Goal: Task Accomplishment & Management: Use online tool/utility

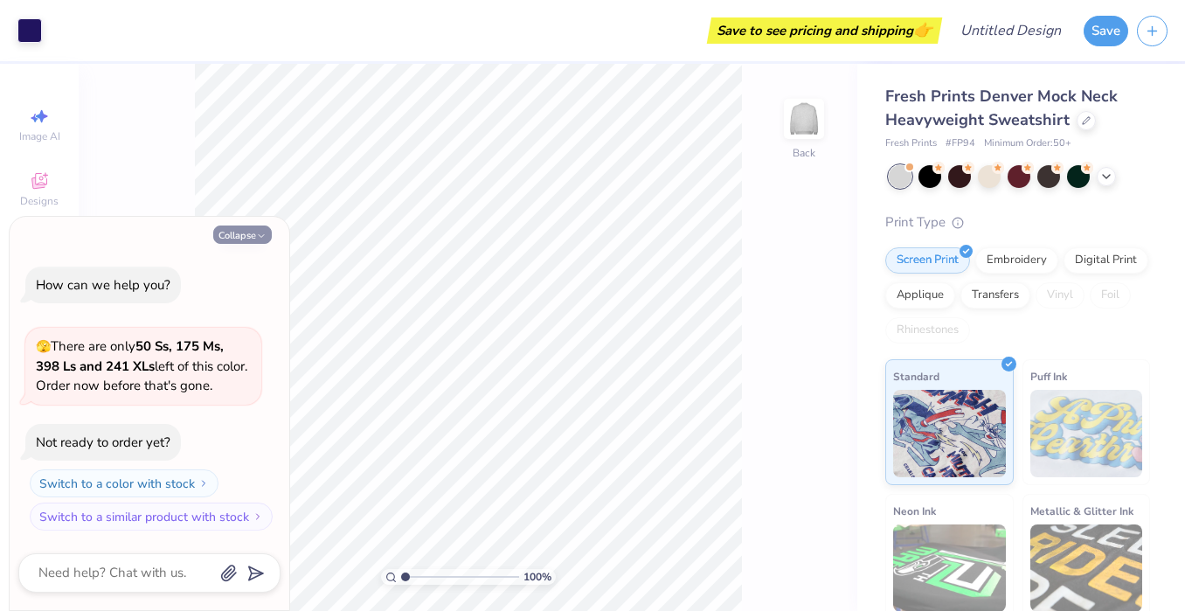
click at [254, 233] on button "Collapse" at bounding box center [242, 235] width 59 height 18
type textarea "x"
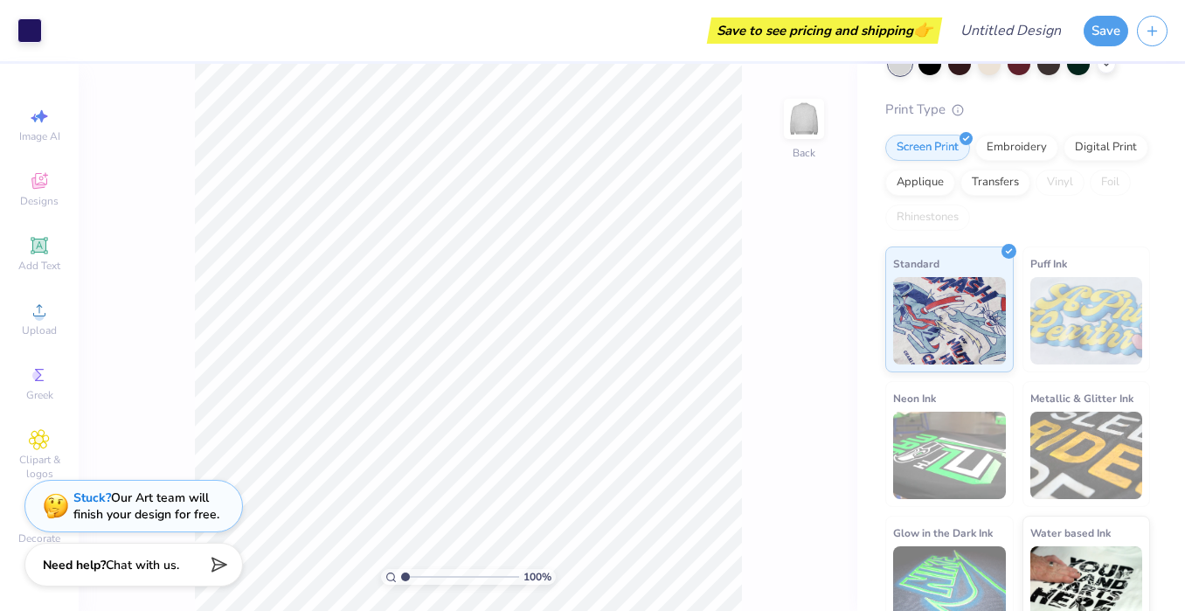
scroll to position [143, 0]
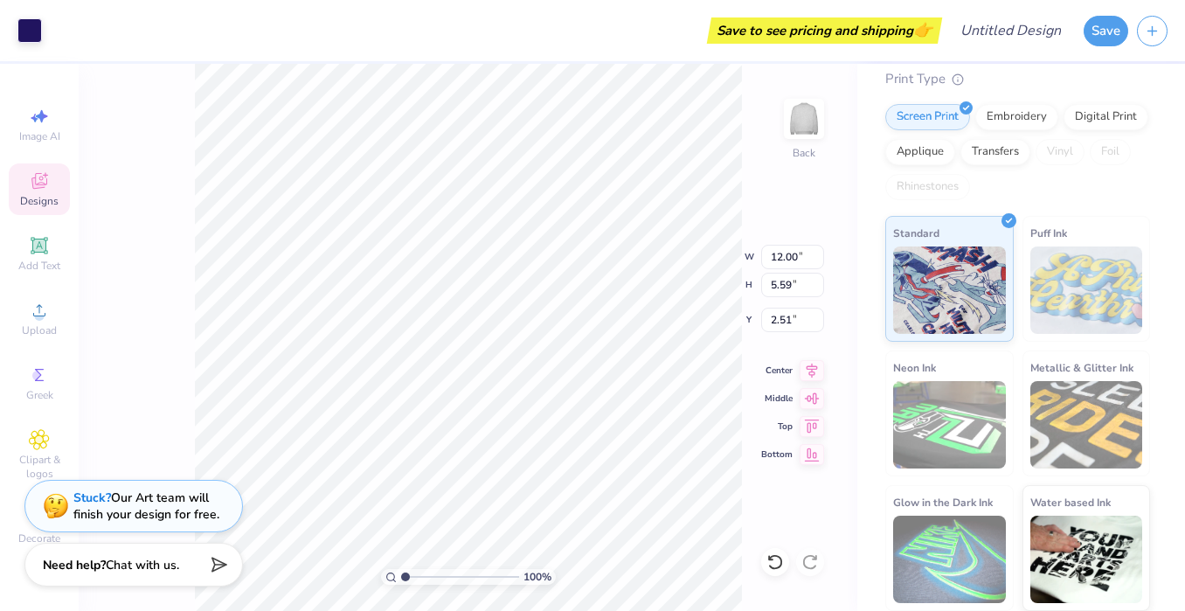
type input "2.51"
click at [24, 197] on span "Designs" at bounding box center [39, 201] width 38 height 14
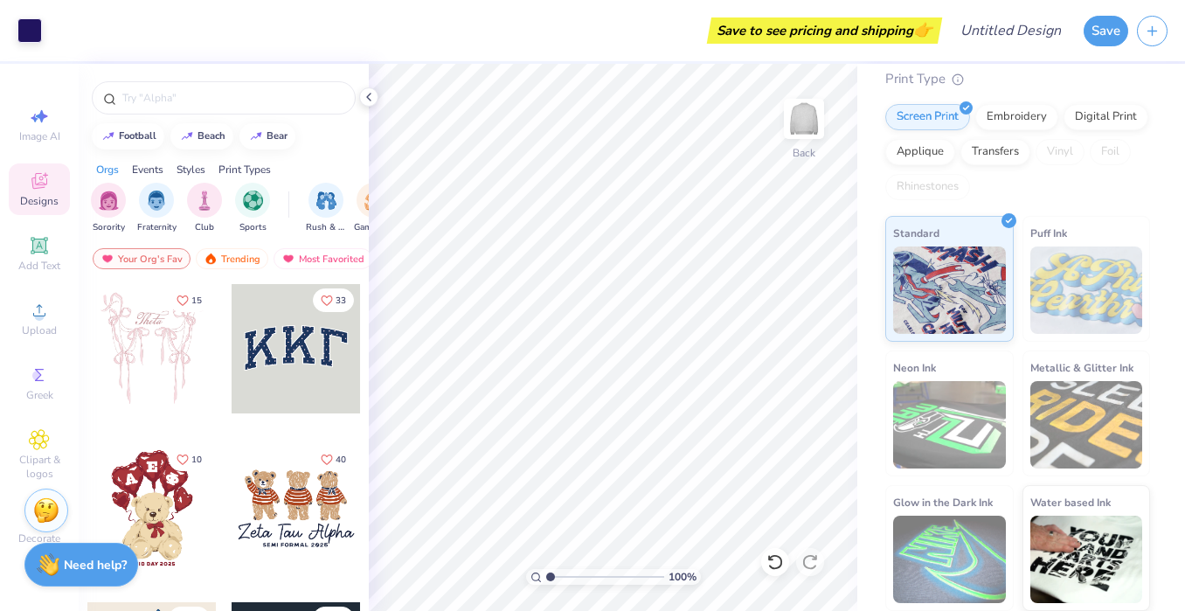
click at [728, 38] on div "Save to see pricing and shipping 👉" at bounding box center [825, 30] width 226 height 26
click at [787, 16] on div "Save to see pricing and shipping 👉" at bounding box center [494, 30] width 887 height 61
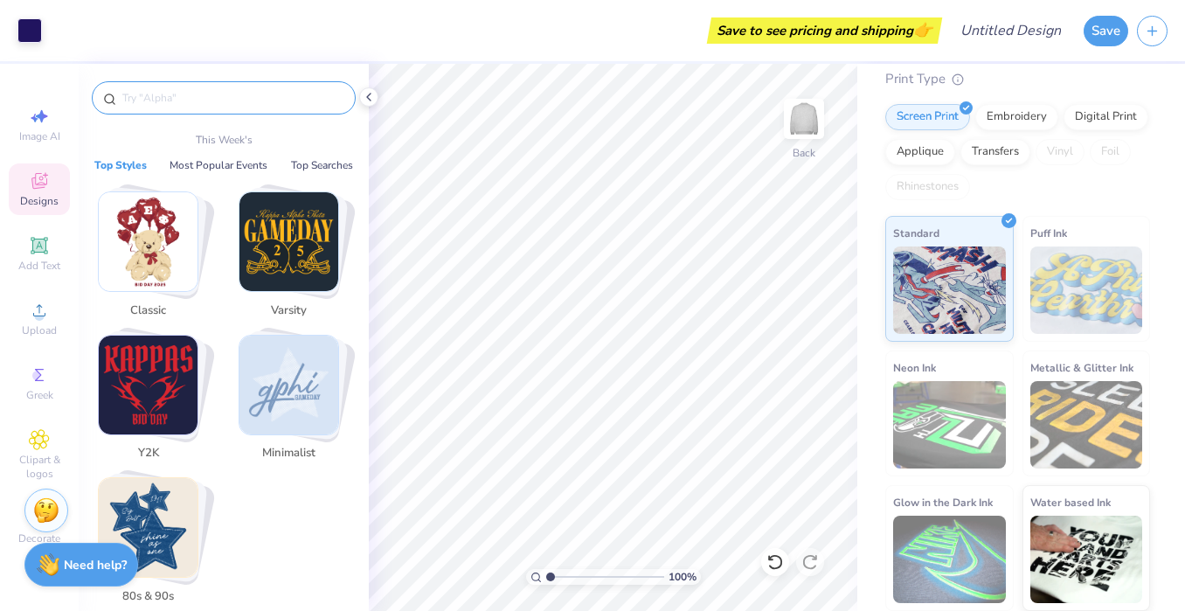
click at [210, 99] on input "text" at bounding box center [233, 97] width 224 height 17
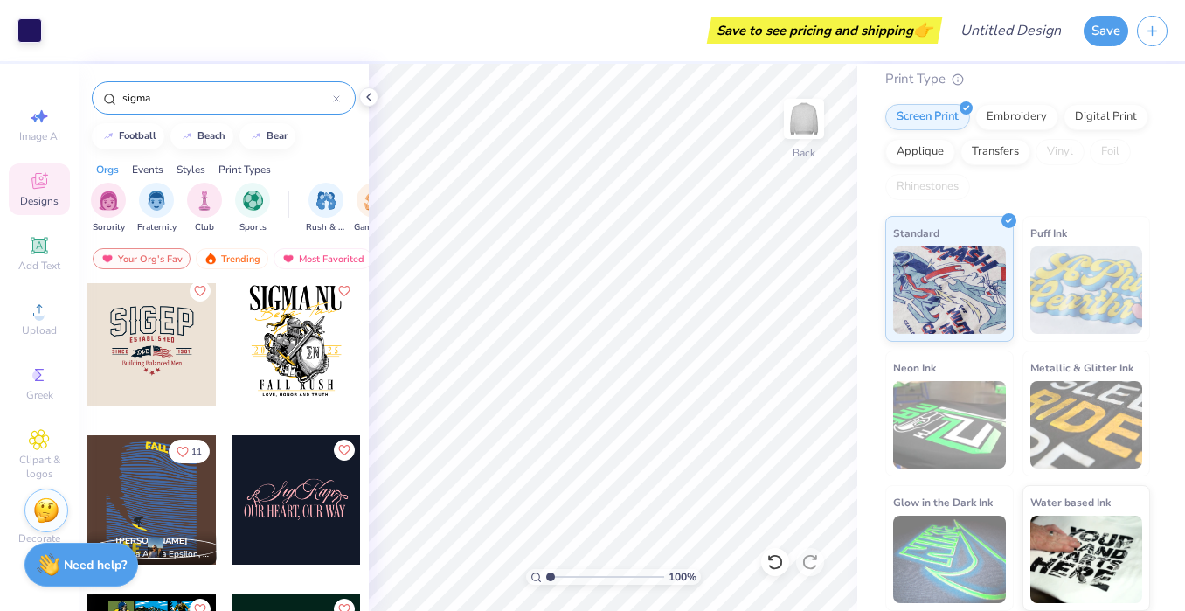
scroll to position [490, 0]
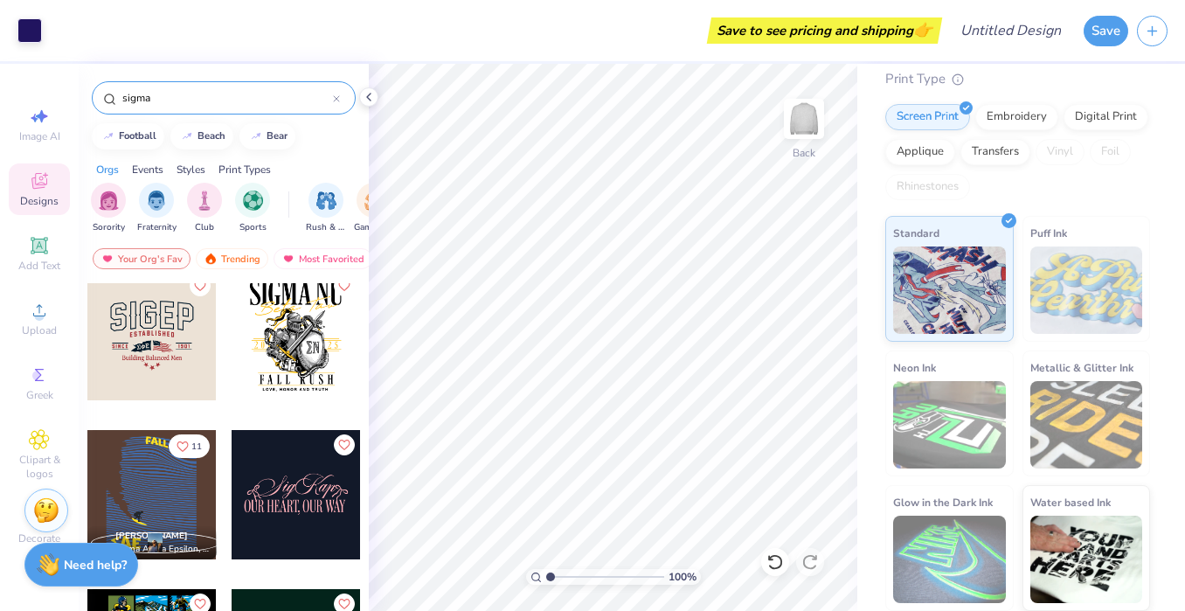
click at [120, 99] on div "sigma" at bounding box center [224, 97] width 264 height 33
click at [122, 97] on input "sigma" at bounding box center [227, 97] width 212 height 17
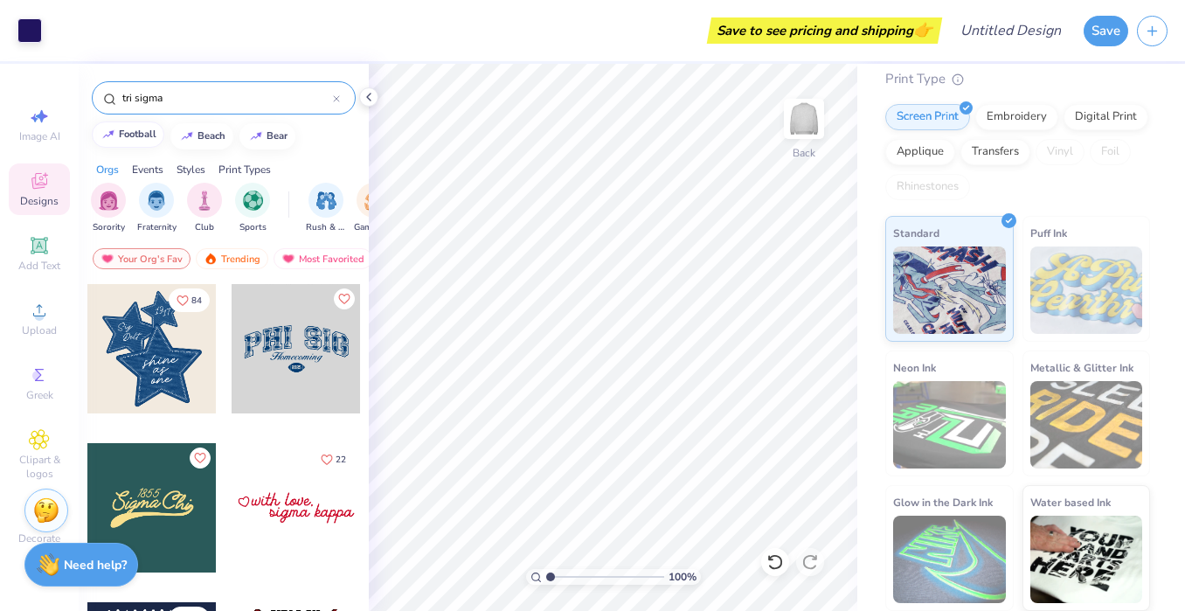
type input "tri sigma"
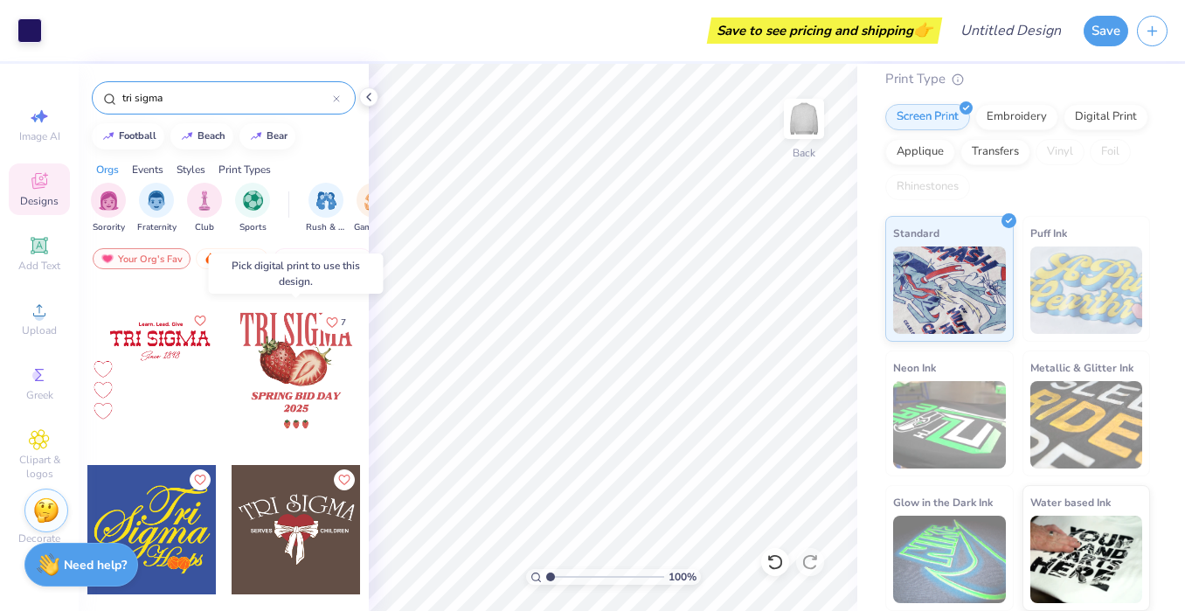
scroll to position [1253, 0]
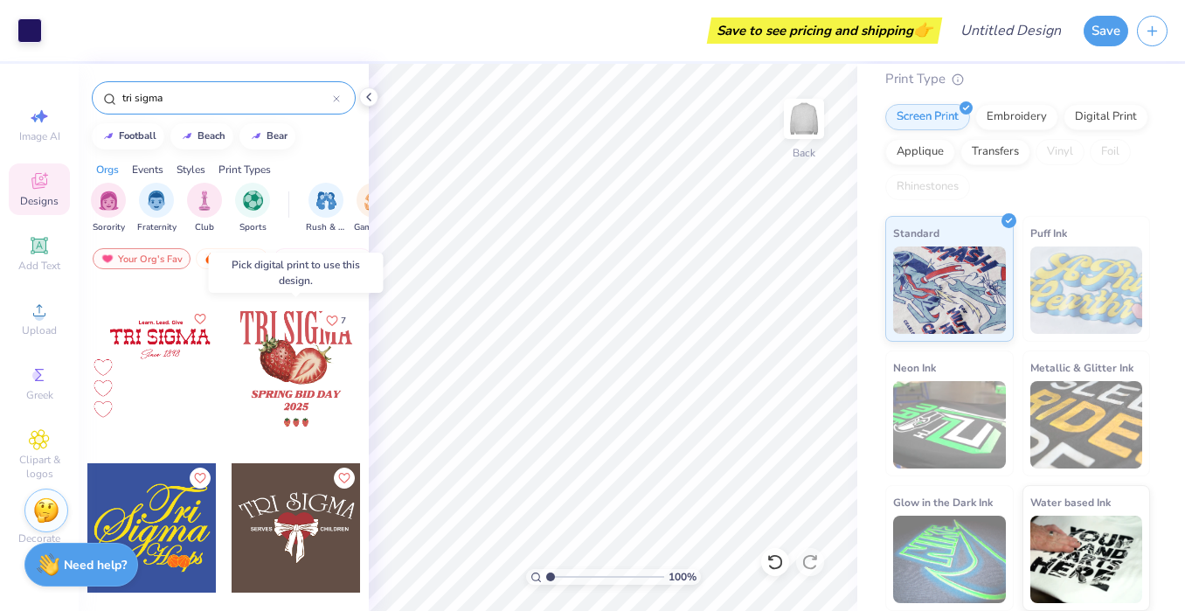
click at [274, 379] on div at bounding box center [296, 368] width 129 height 129
click at [298, 378] on div at bounding box center [296, 368] width 129 height 129
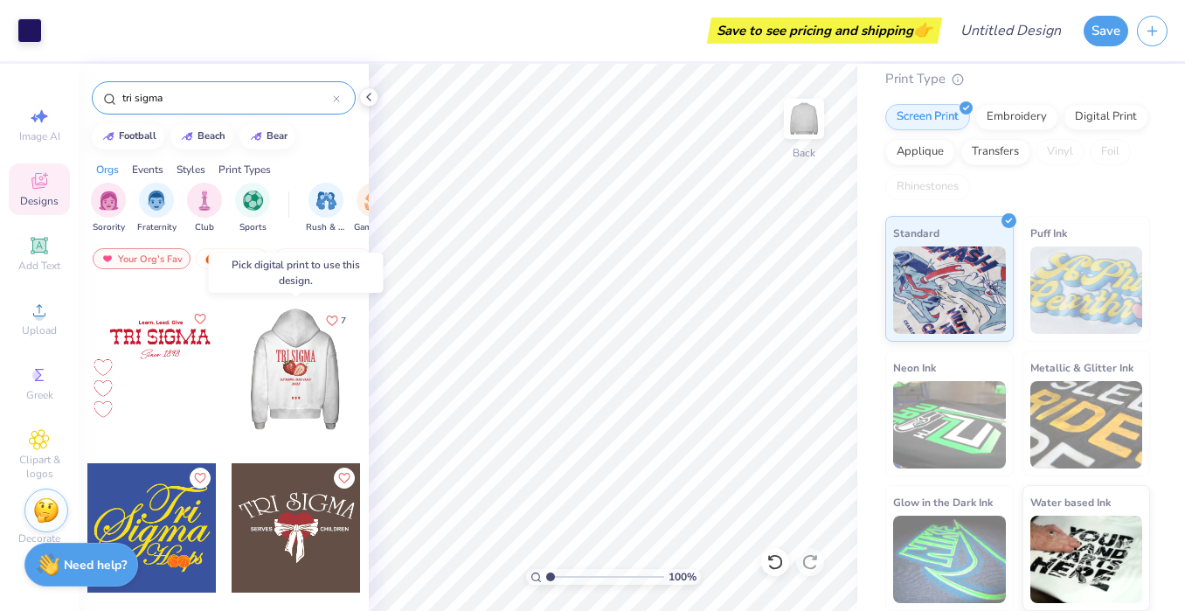
click at [287, 333] on div at bounding box center [295, 368] width 129 height 129
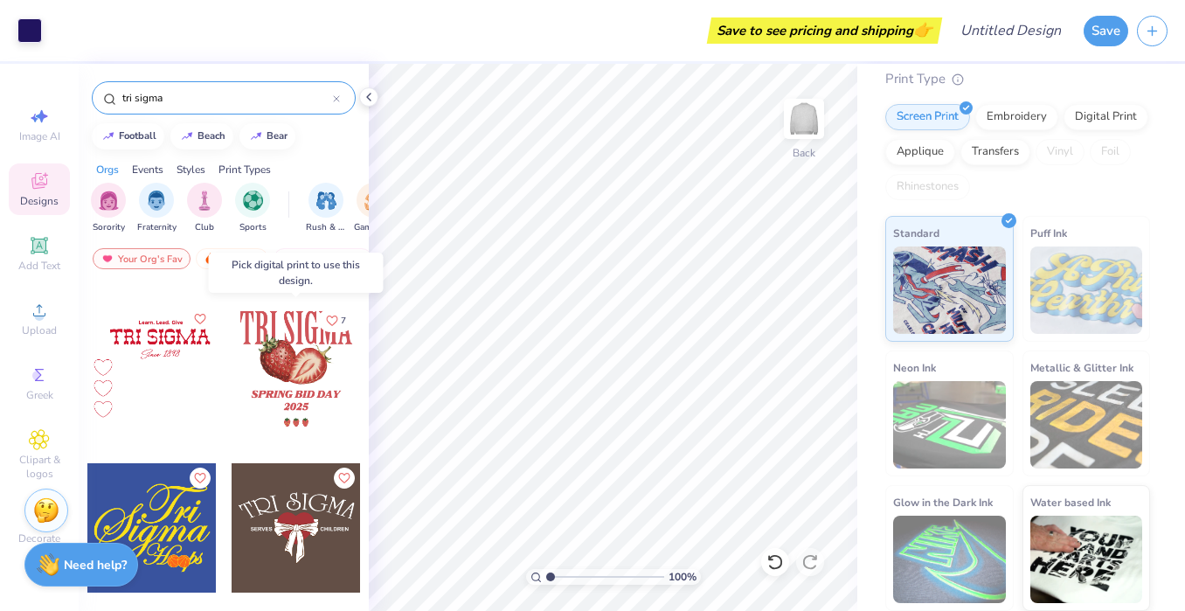
click at [287, 333] on div at bounding box center [296, 368] width 129 height 129
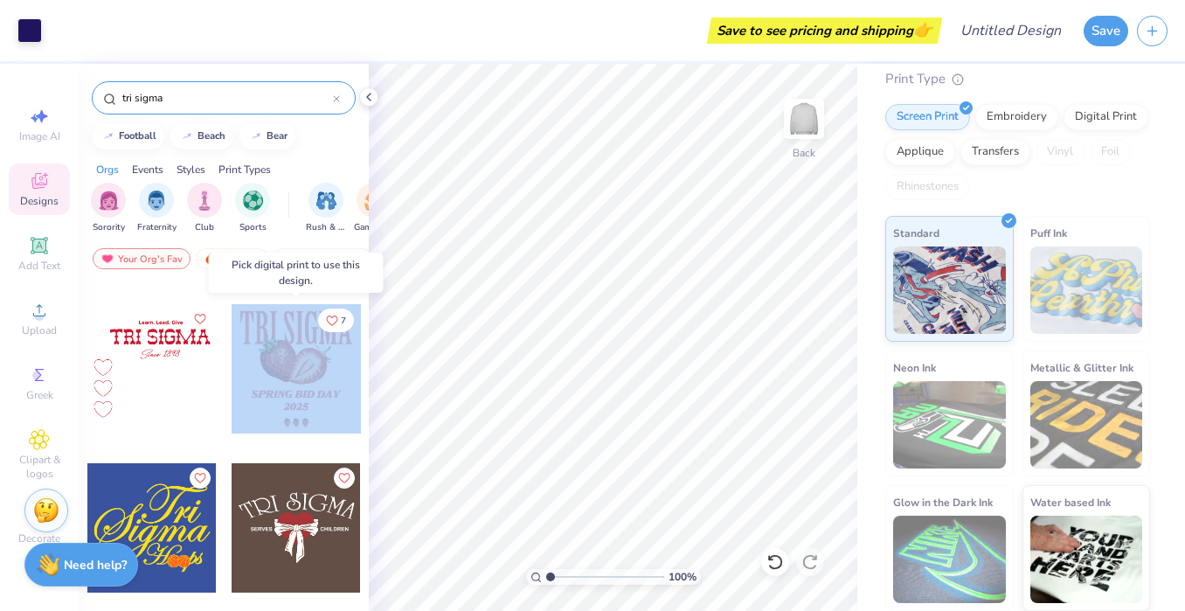
click at [287, 333] on div at bounding box center [296, 368] width 129 height 129
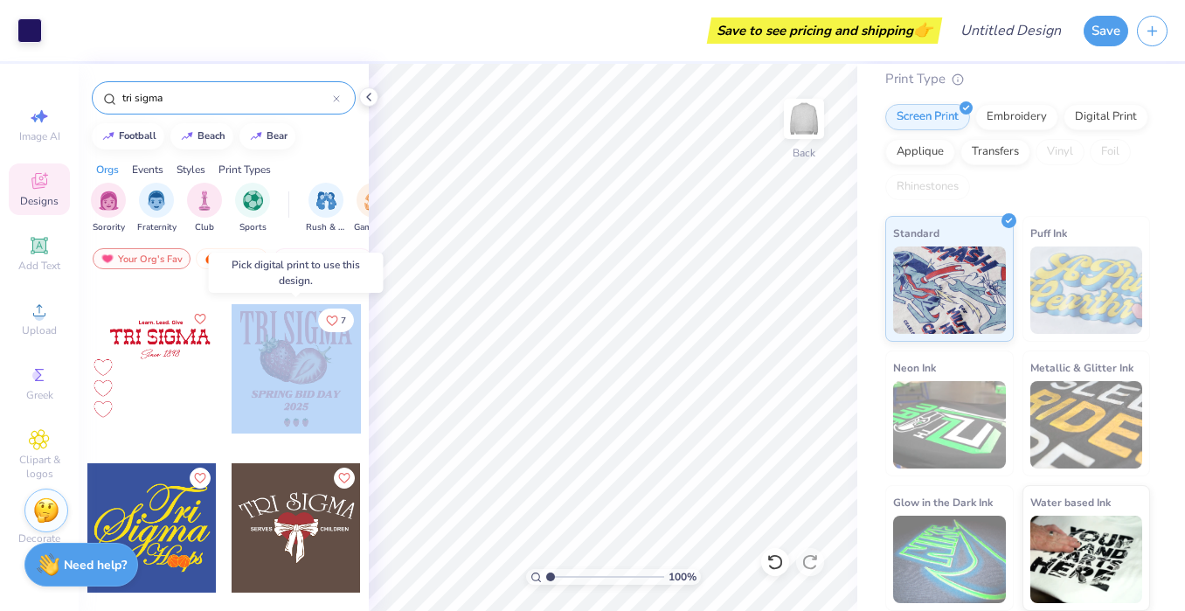
click at [287, 333] on div at bounding box center [296, 368] width 129 height 129
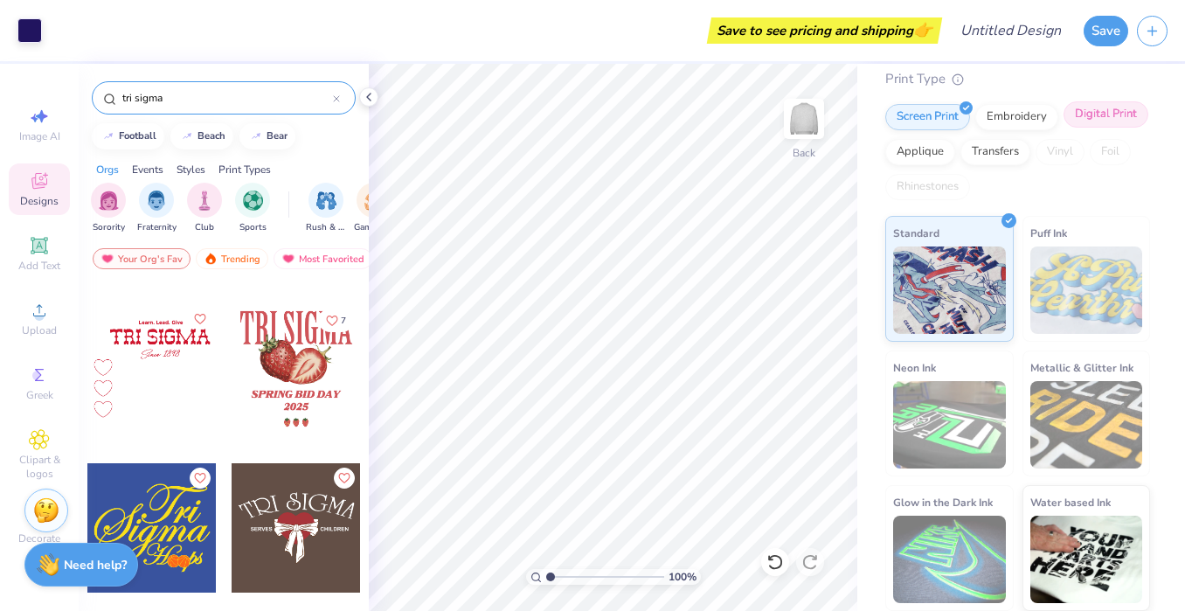
click at [1079, 118] on div "Digital Print" at bounding box center [1106, 114] width 85 height 26
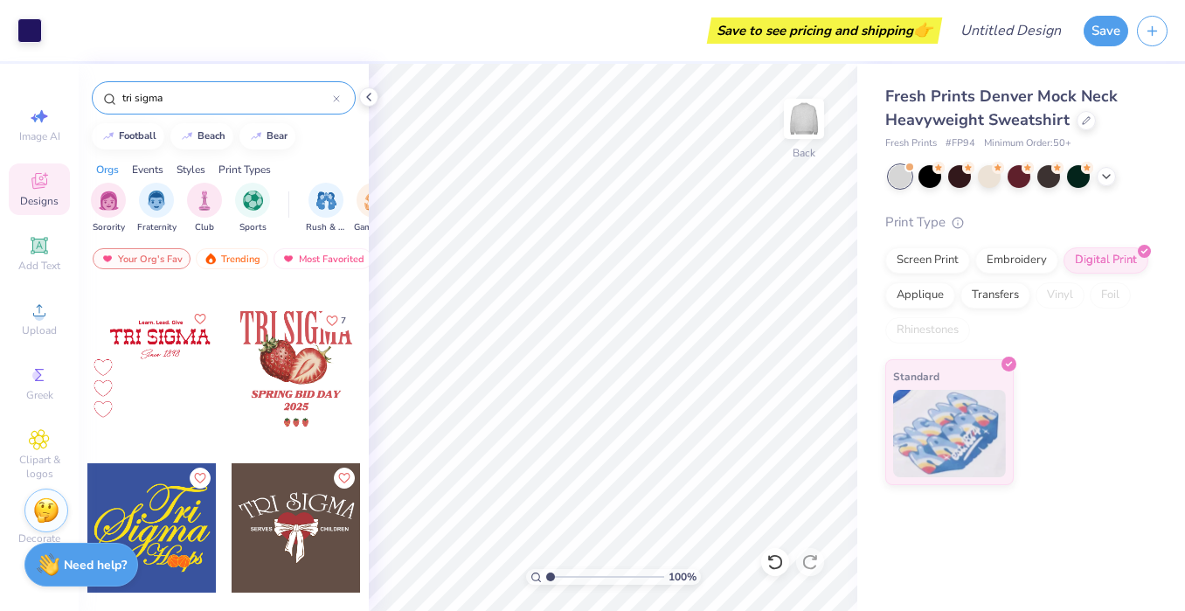
scroll to position [0, 0]
click at [898, 269] on div "Screen Print" at bounding box center [927, 258] width 85 height 26
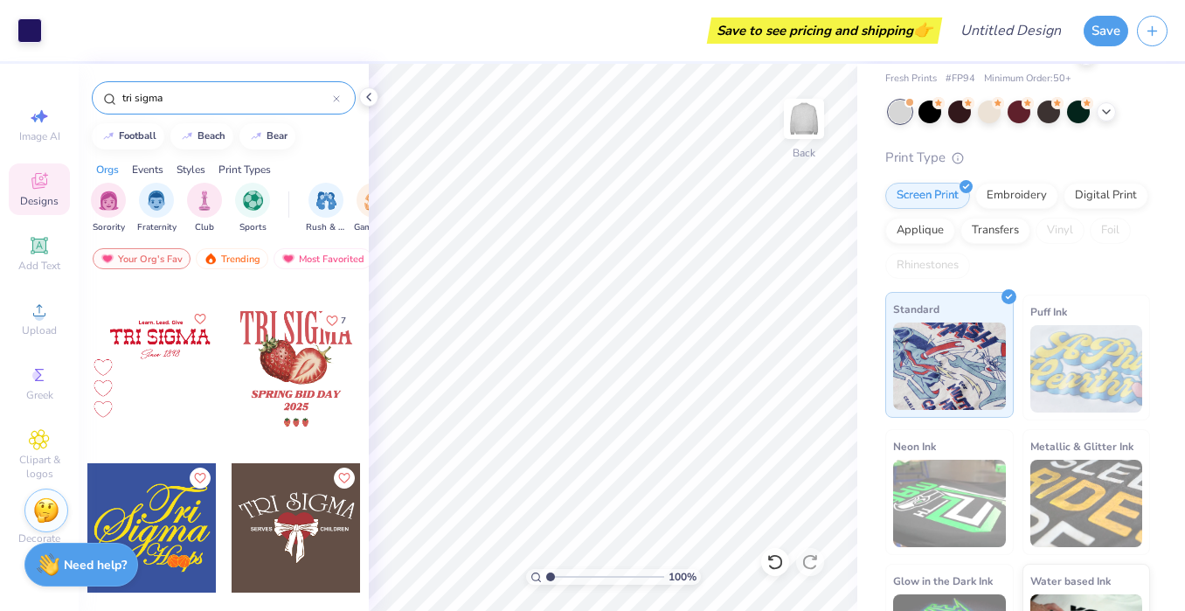
scroll to position [143, 0]
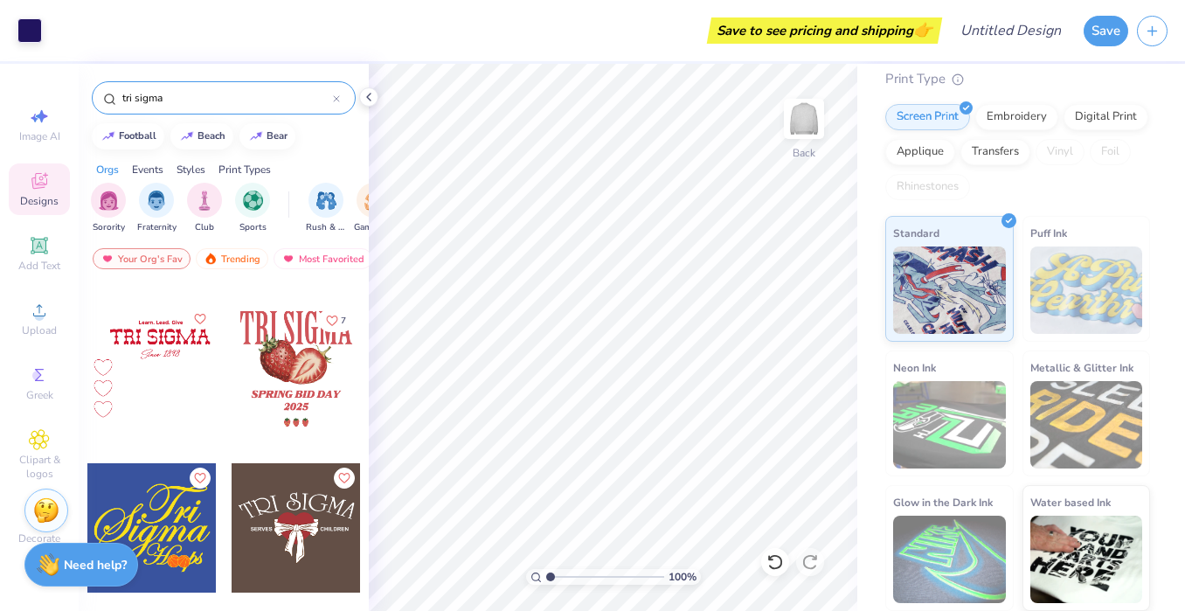
drag, startPoint x: 1100, startPoint y: 115, endPoint x: 982, endPoint y: 163, distance: 127.8
click at [1100, 115] on div "Digital Print" at bounding box center [1106, 117] width 85 height 26
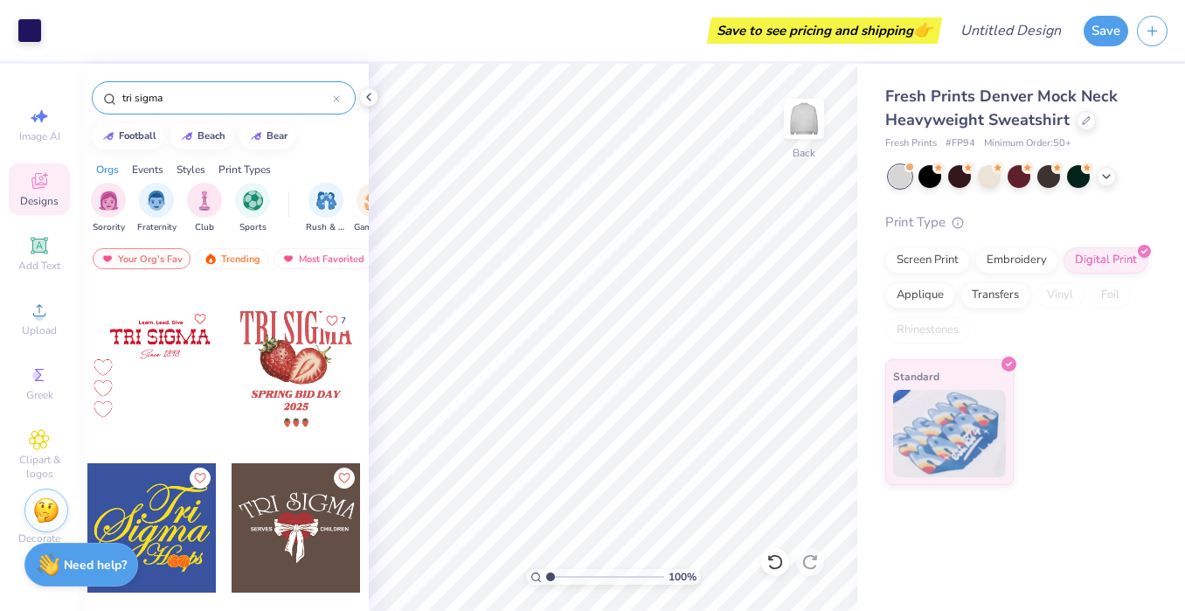
scroll to position [0, 0]
click at [271, 351] on div at bounding box center [296, 368] width 129 height 129
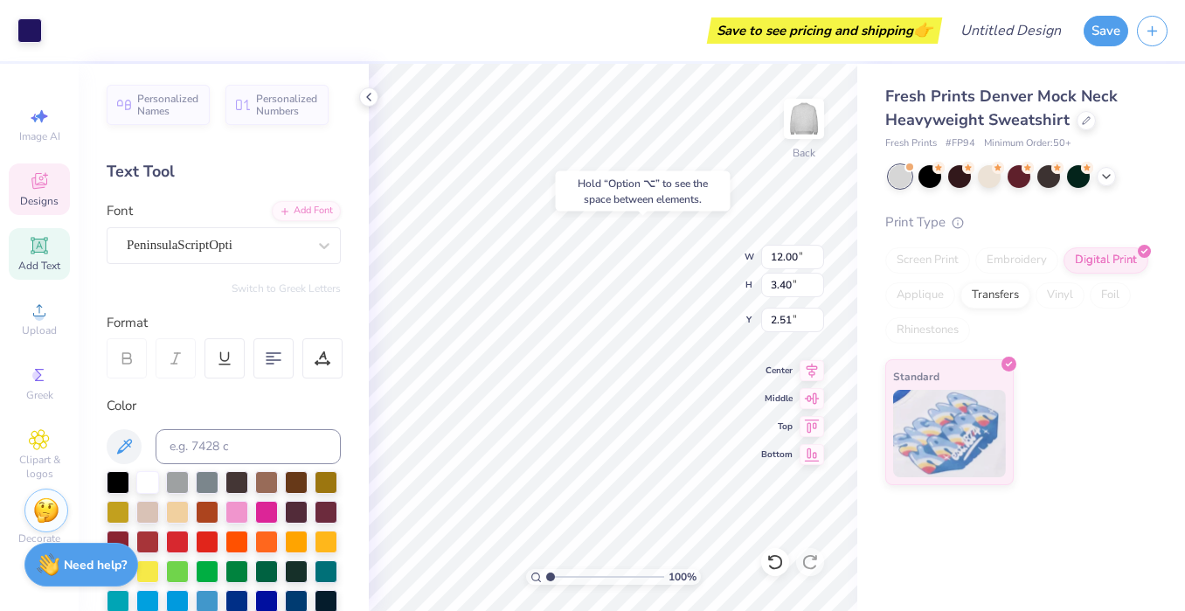
type input "2.52"
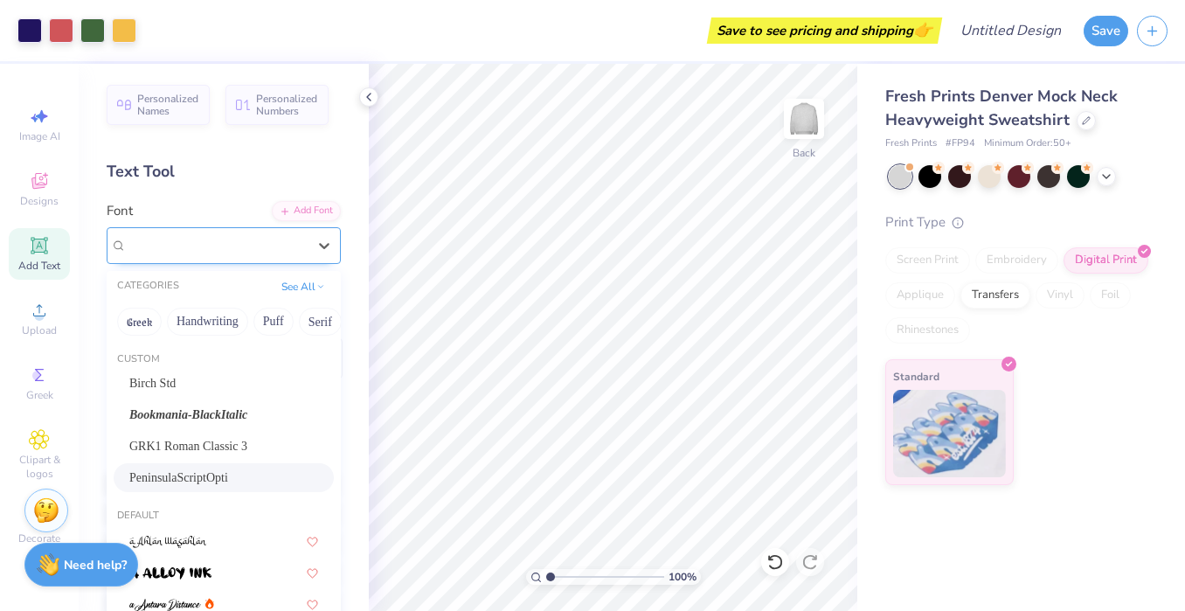
click at [227, 250] on div "PeninsulaScriptOpti" at bounding box center [217, 245] width 184 height 27
click at [200, 121] on div "Personalized Names" at bounding box center [158, 102] width 103 height 40
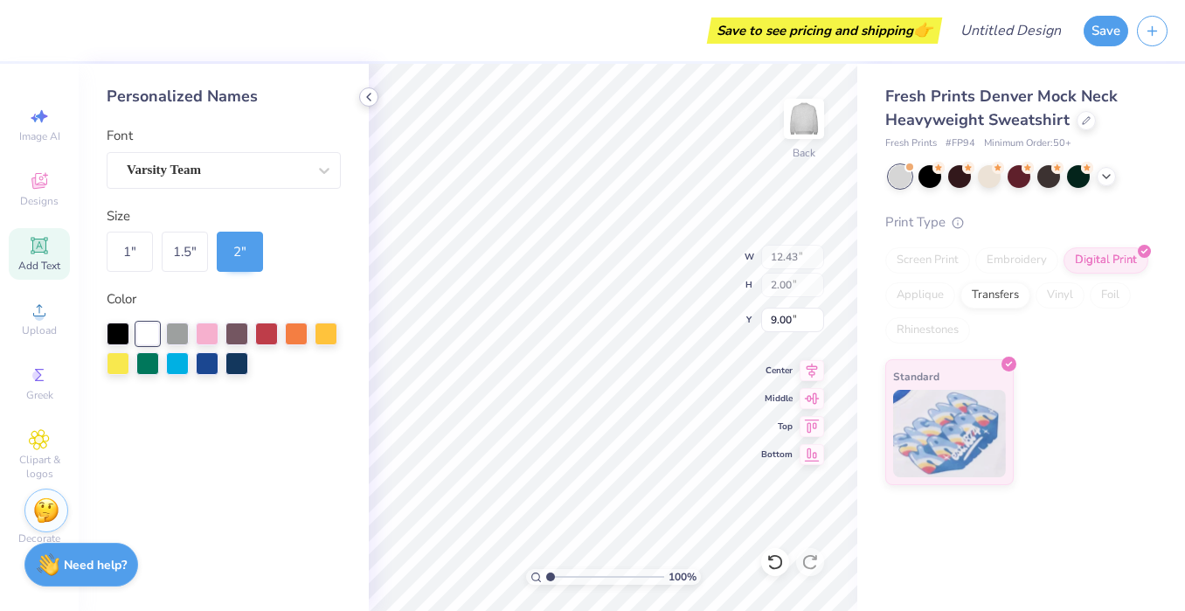
click at [368, 94] on polyline at bounding box center [368, 97] width 3 height 7
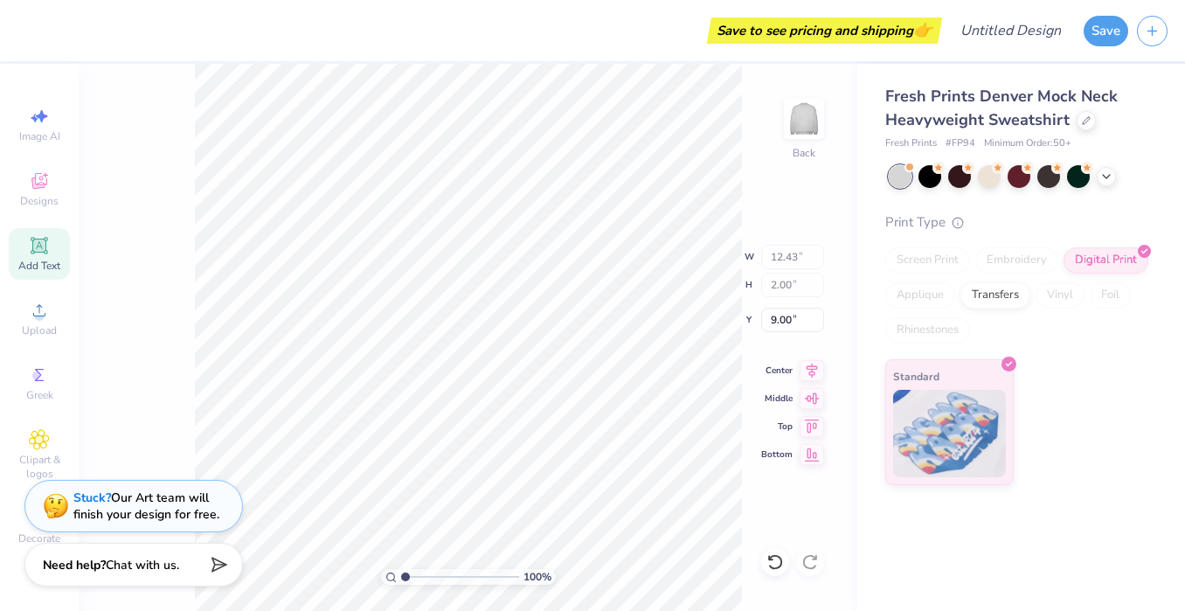
click at [36, 263] on span "Add Text" at bounding box center [39, 266] width 42 height 14
type input "5.84"
type input "1.69"
type input "9.15"
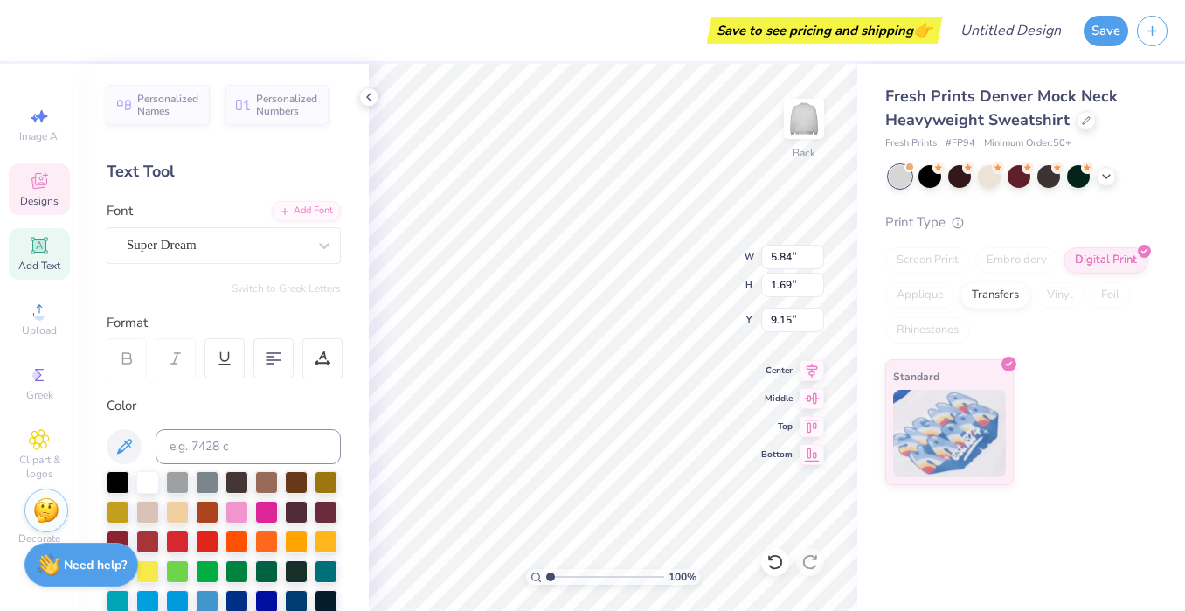
click at [52, 182] on div "Designs" at bounding box center [39, 189] width 61 height 52
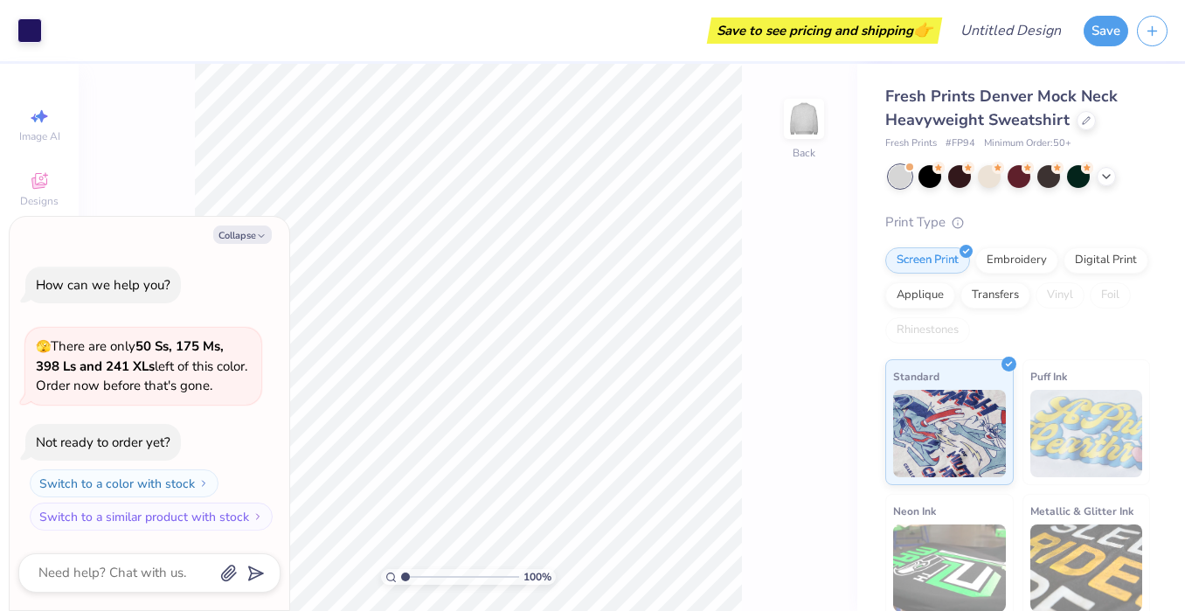
click at [128, 151] on div "100 % Back" at bounding box center [468, 337] width 779 height 547
click at [267, 235] on button "Collapse" at bounding box center [242, 235] width 59 height 18
type textarea "x"
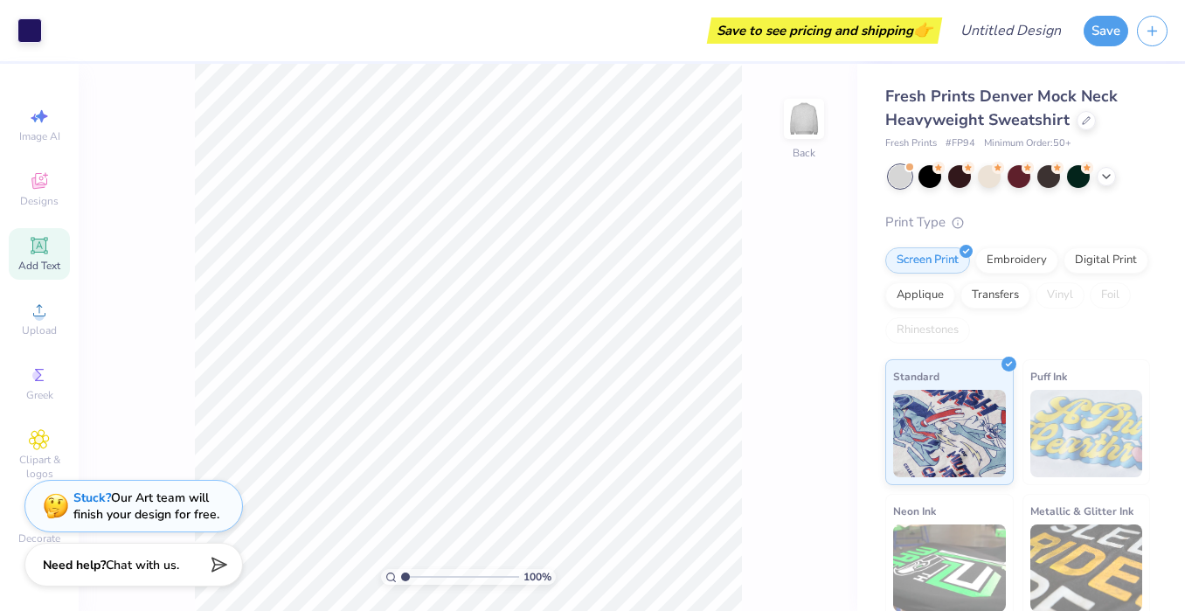
click at [32, 247] on icon at bounding box center [39, 245] width 17 height 17
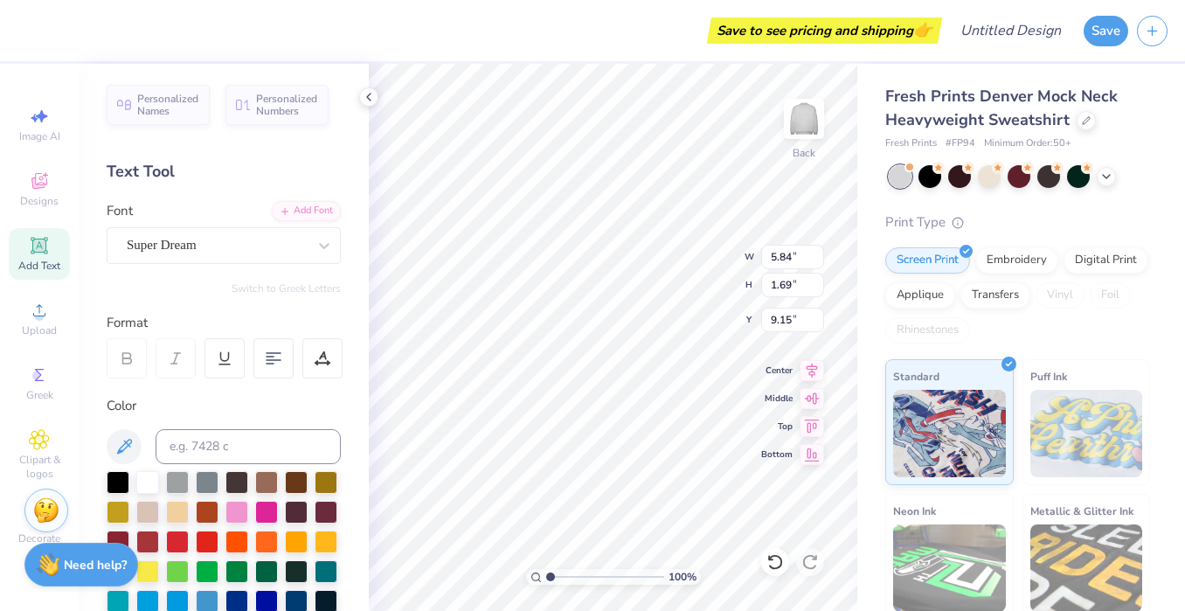
type input "12.00"
type input "5.59"
type input "2.47"
type input "5.84"
type input "1.69"
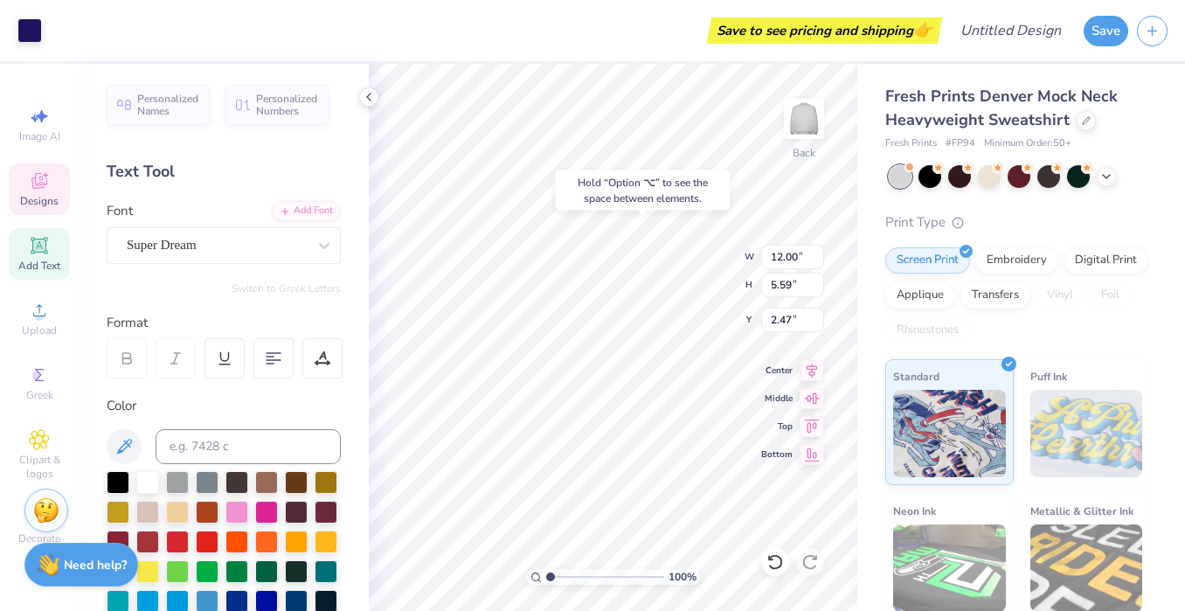
type input "9.15"
click at [37, 186] on icon at bounding box center [39, 182] width 14 height 11
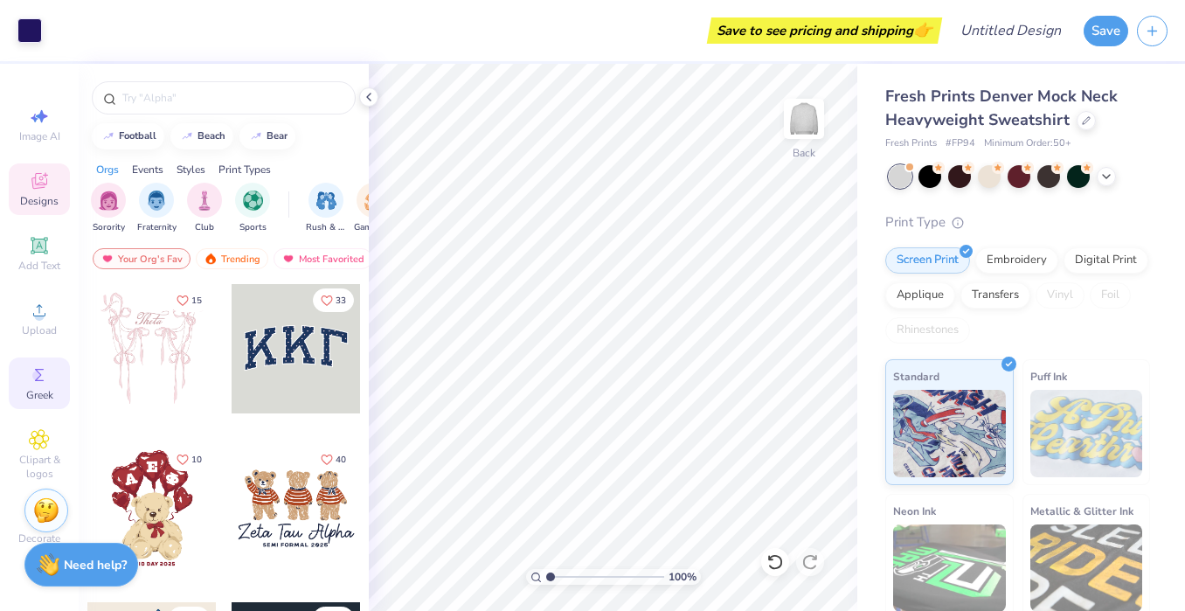
click at [32, 369] on icon at bounding box center [39, 375] width 21 height 21
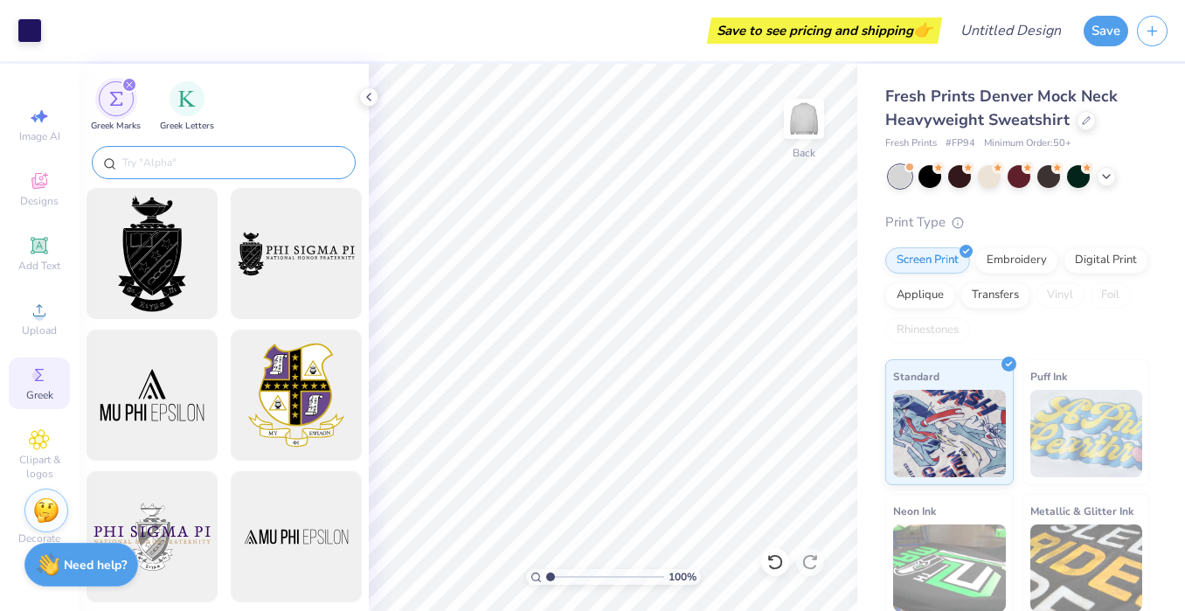
click at [221, 158] on input "text" at bounding box center [233, 162] width 224 height 17
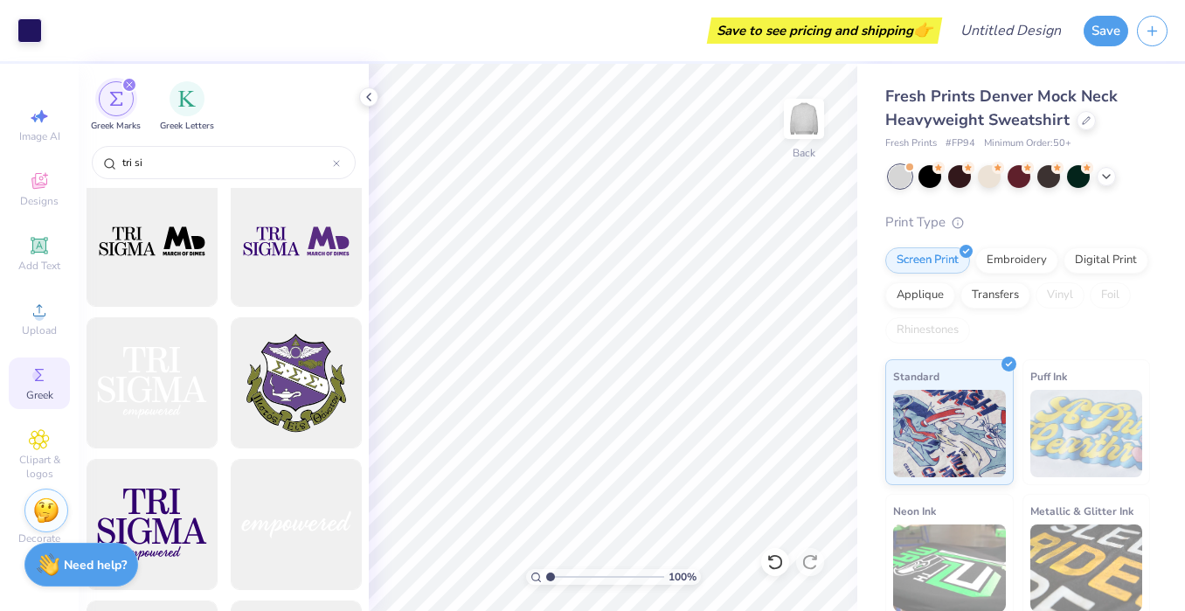
scroll to position [3, 0]
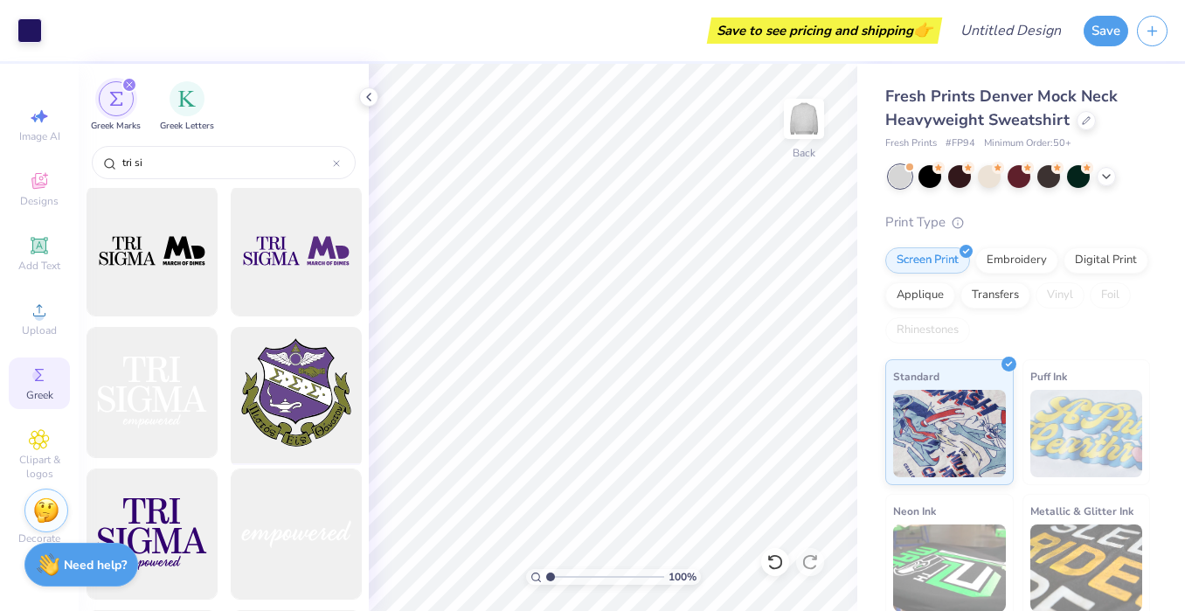
type input "tri si"
click at [305, 387] on div at bounding box center [296, 393] width 144 height 144
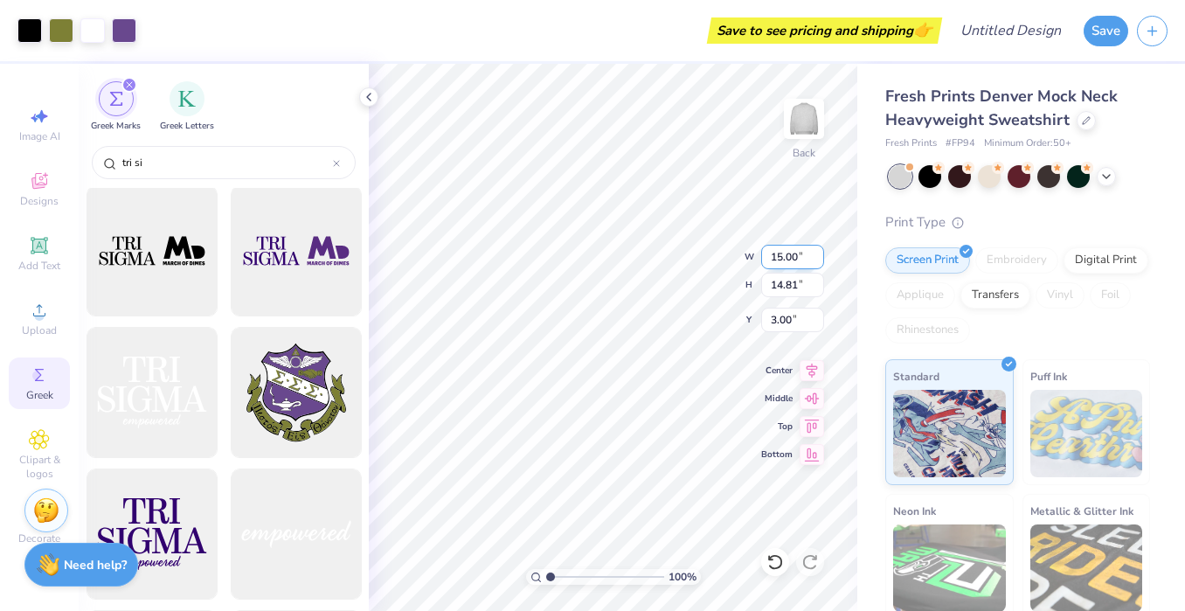
type input "3.11"
type input "3.07"
type input "14.73"
type input "12.00"
type input "5.59"
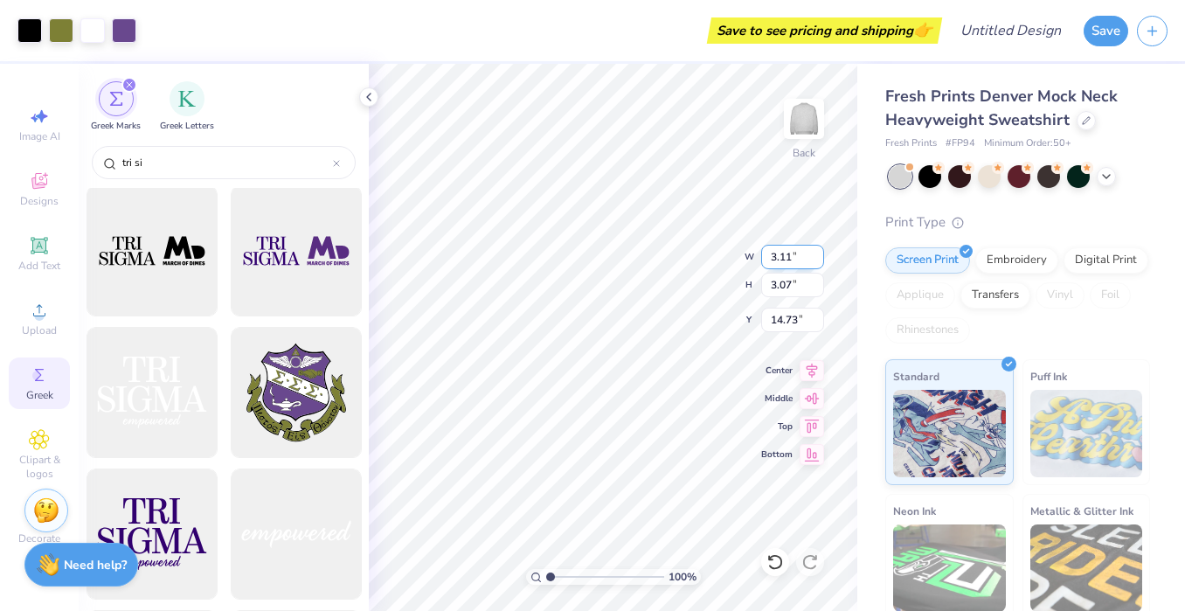
type input "2.47"
type input "3.11"
type input "3.07"
type input "6.53"
type input "12.00"
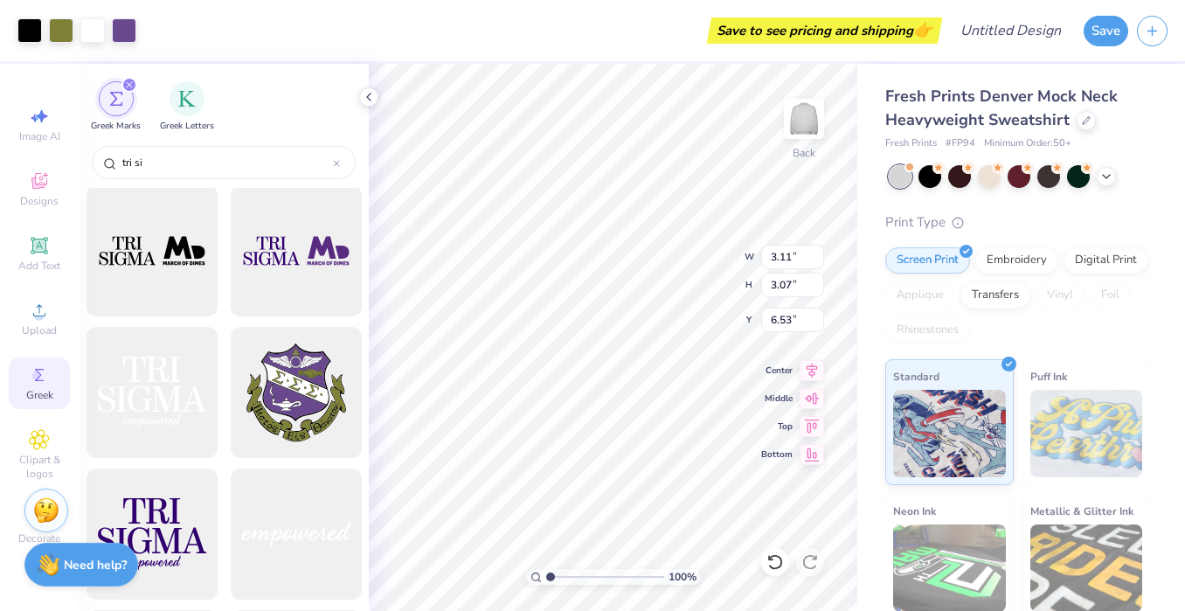
type input "5.59"
type input "2.47"
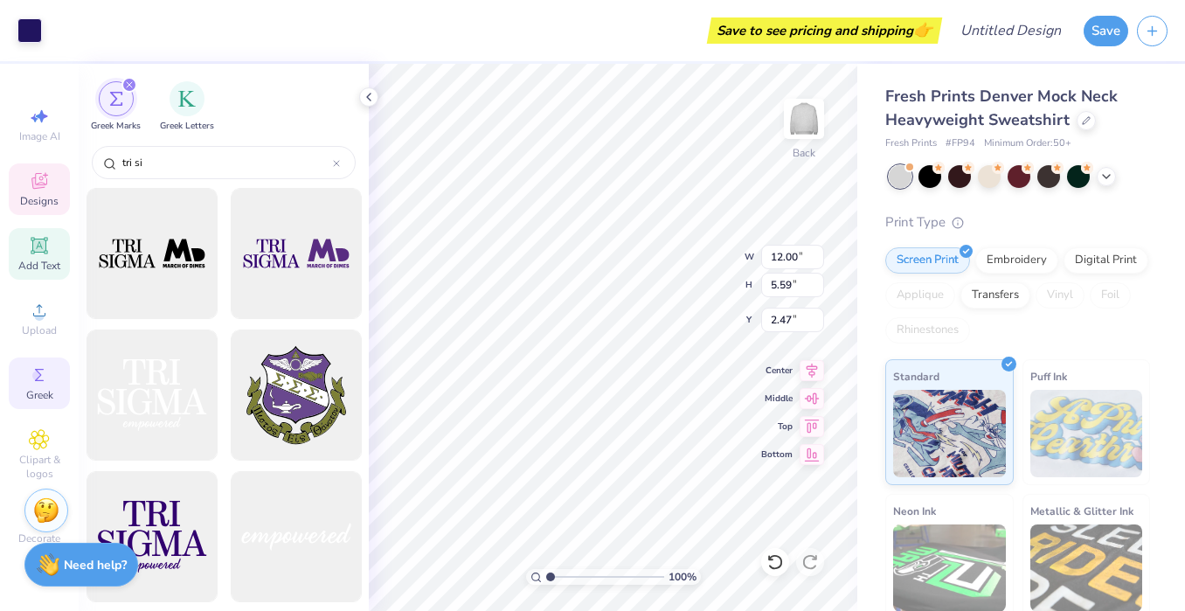
click at [42, 240] on icon at bounding box center [38, 245] width 13 height 13
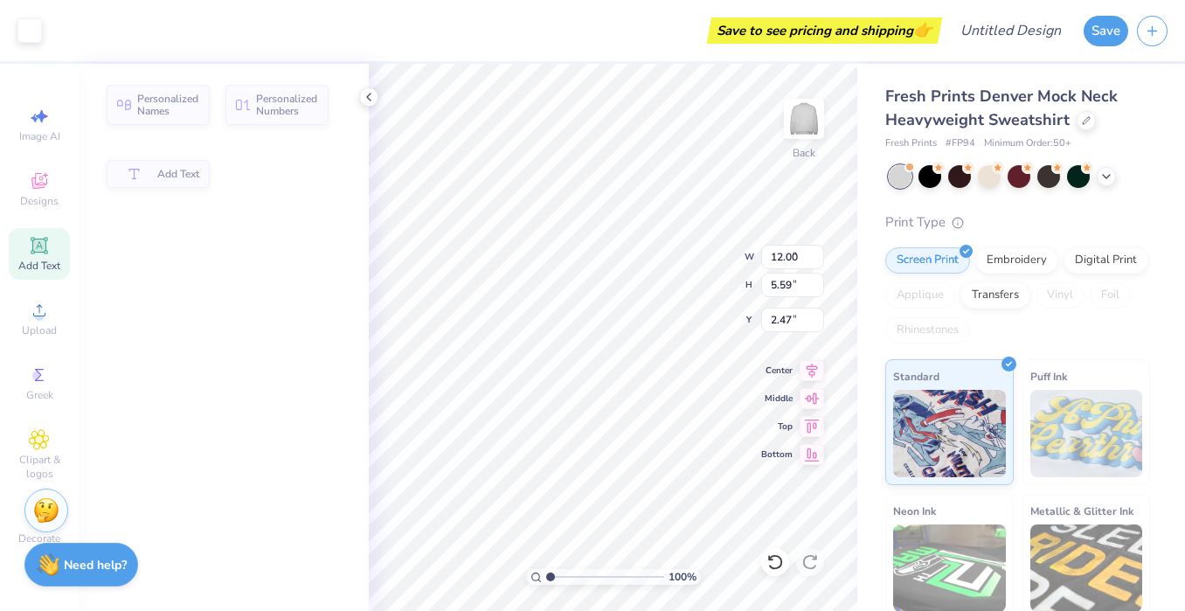
type input "5.84"
type input "1.69"
type input "9.15"
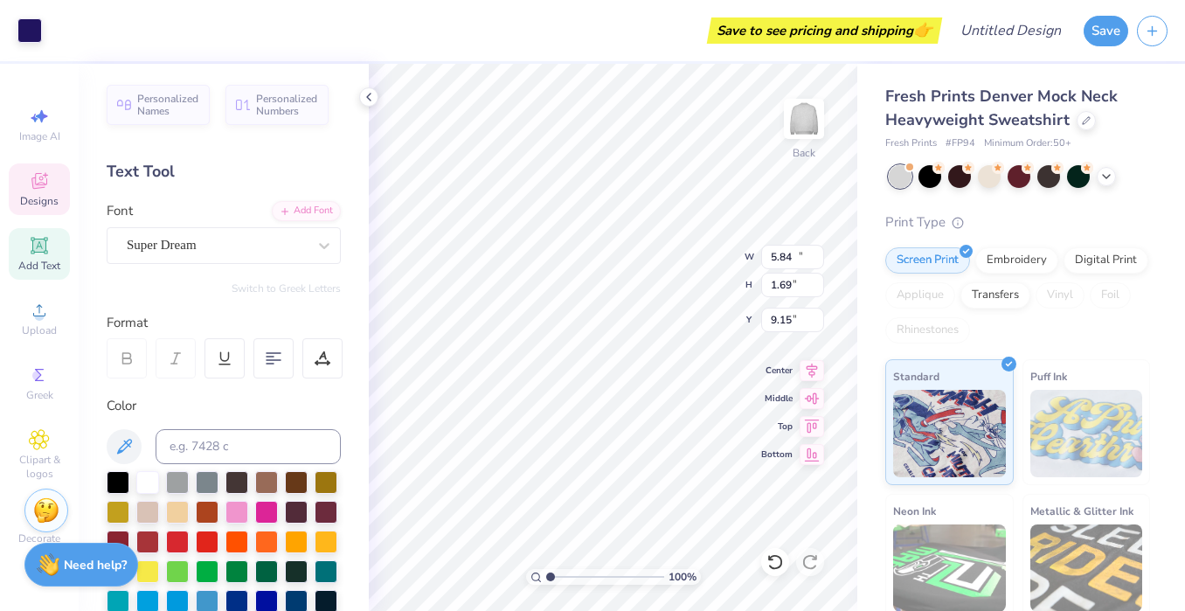
type input "12.00"
type input "5.59"
type input "2.47"
click at [301, 247] on div "Super Dream" at bounding box center [217, 245] width 184 height 27
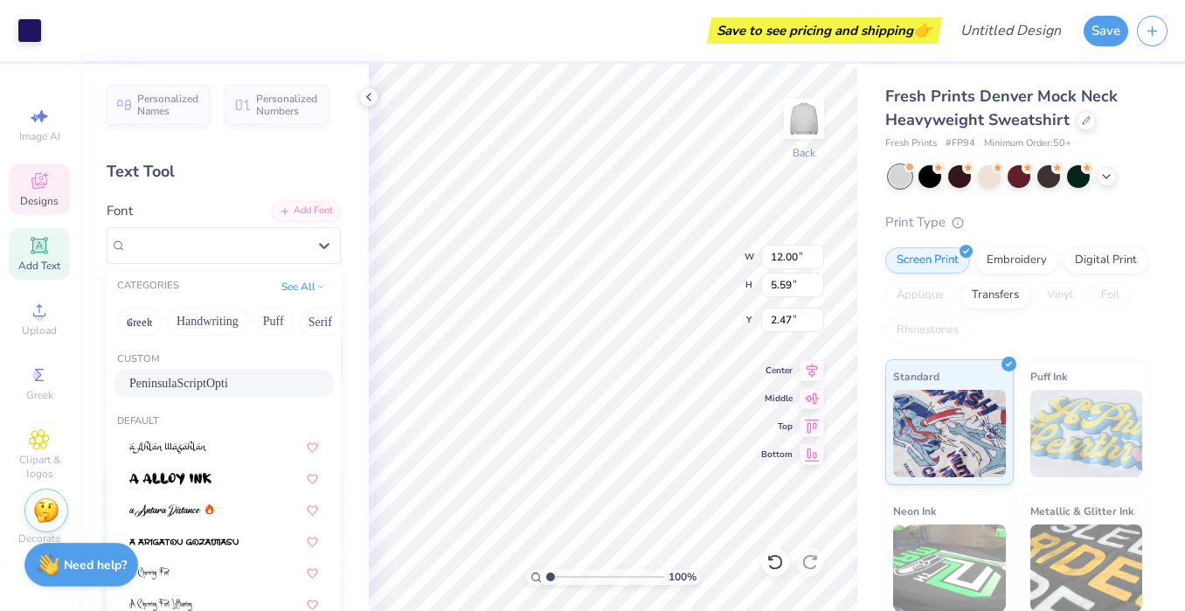
click at [171, 378] on span "PeninsulaScriptOpti" at bounding box center [178, 383] width 99 height 18
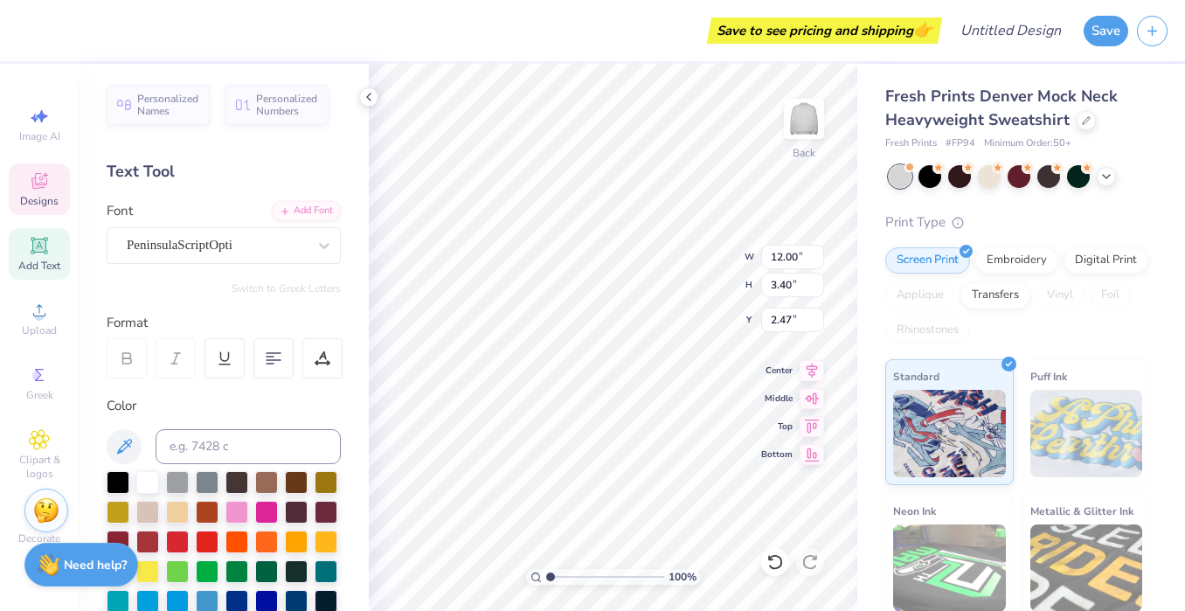
type input "5.75"
type input "1.64"
type input "9.18"
type textarea "T"
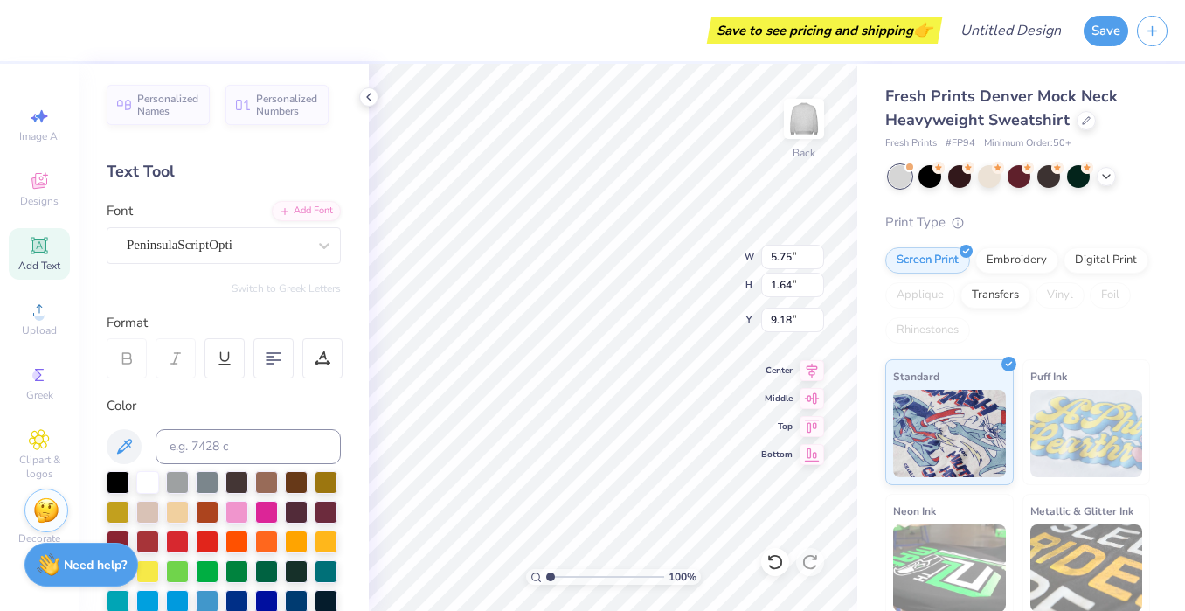
type textarea "Sigma Sigma Sigma"
type input "12.00"
type input "3.40"
type input "2.47"
type input "12.08"
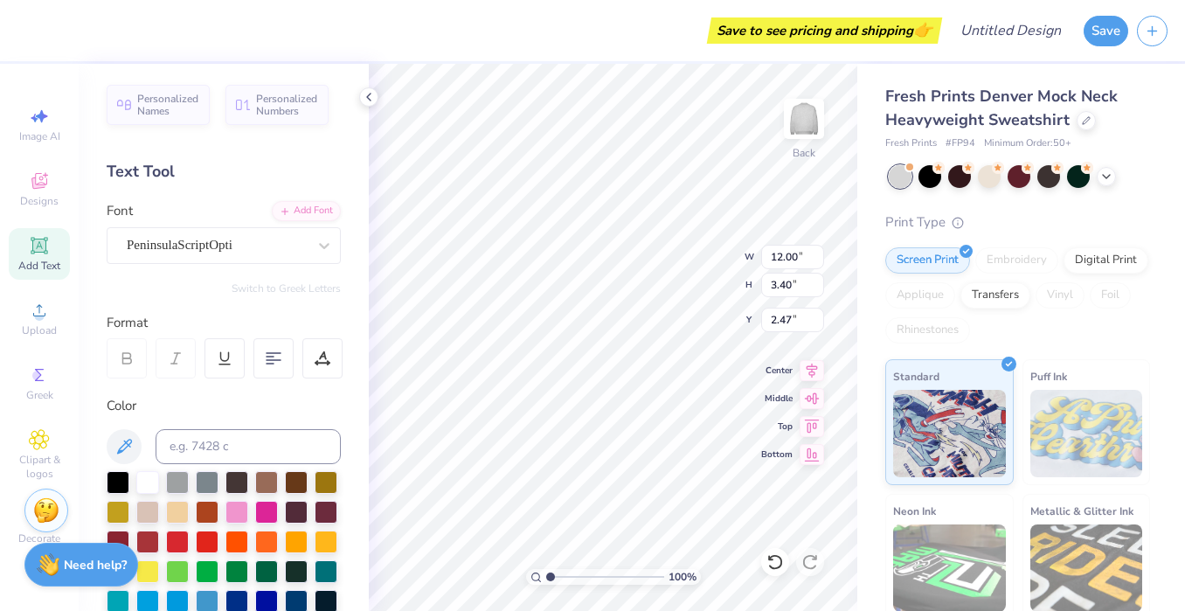
type input "2.24"
type input "8.88"
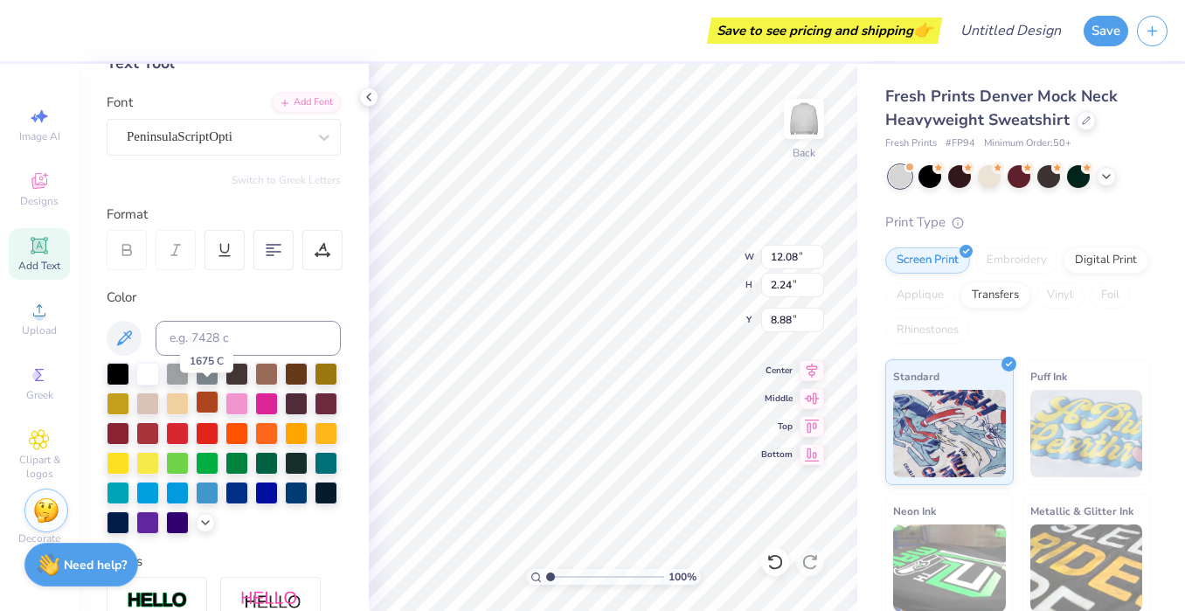
scroll to position [117, 0]
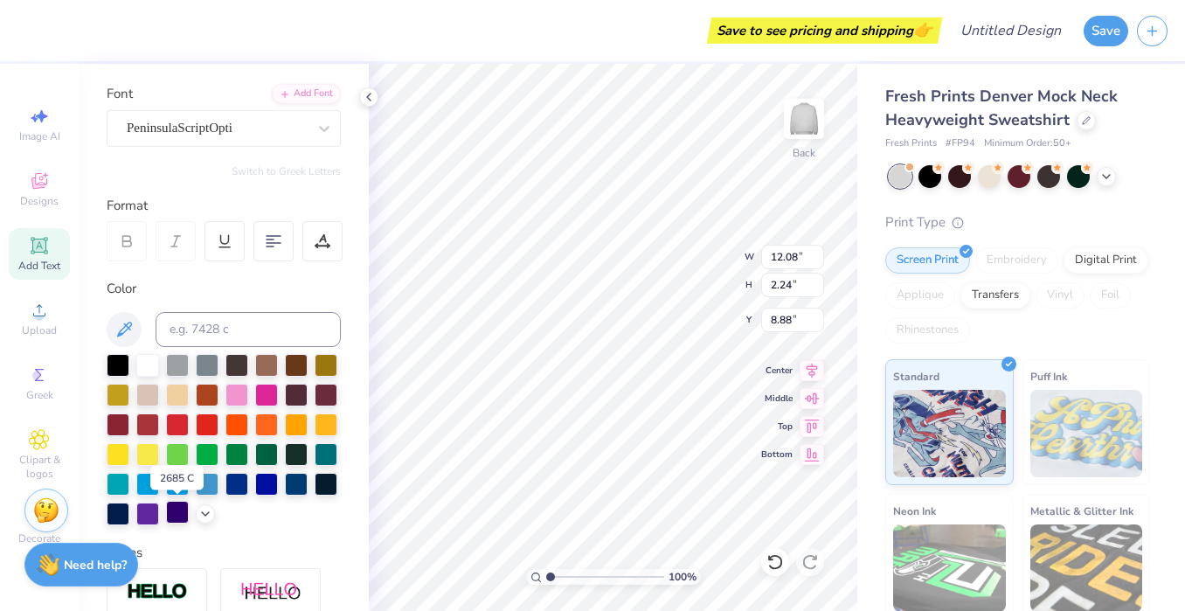
click at [177, 515] on div at bounding box center [177, 512] width 23 height 23
click at [125, 245] on icon at bounding box center [127, 241] width 16 height 16
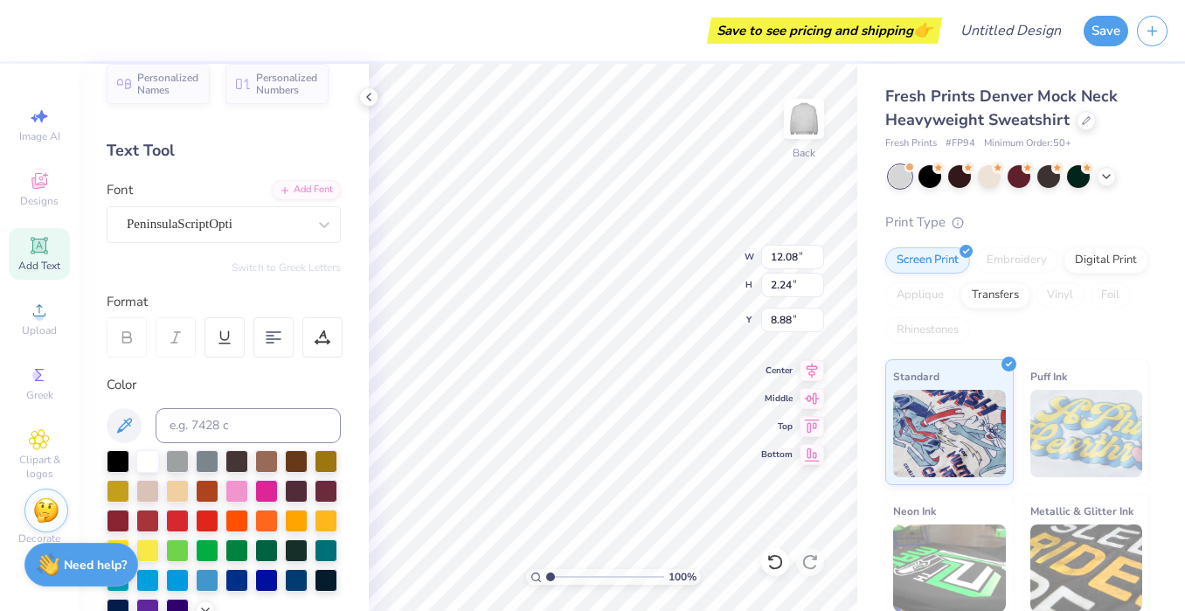
scroll to position [0, 0]
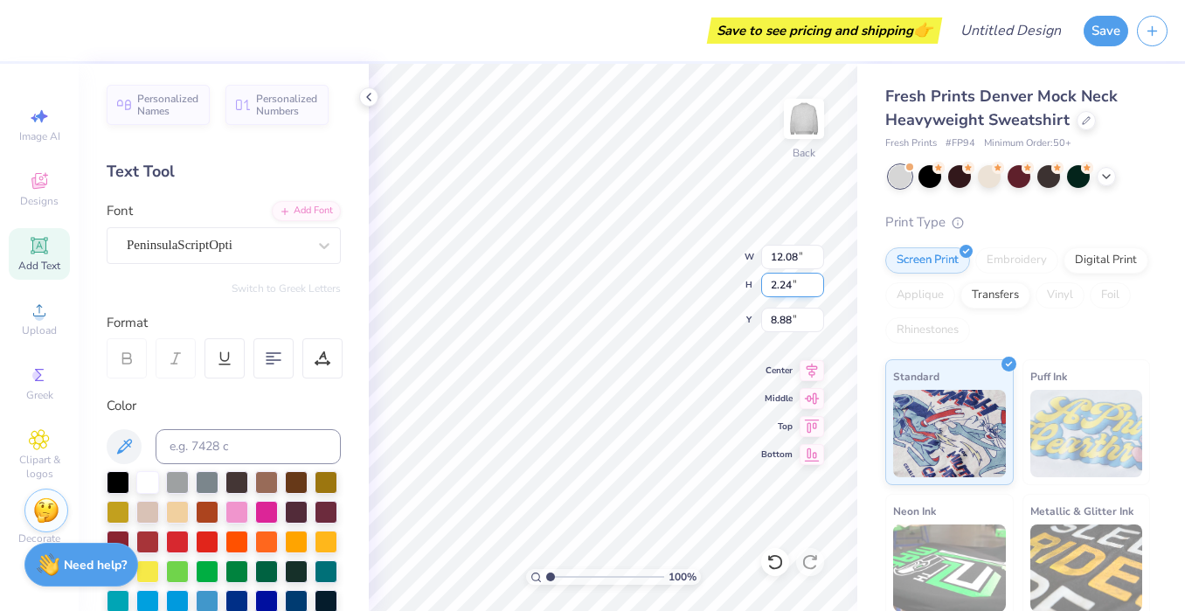
type input "12.00"
type input "3.40"
type input "2.48"
type textarea "Gamma hi Beta"
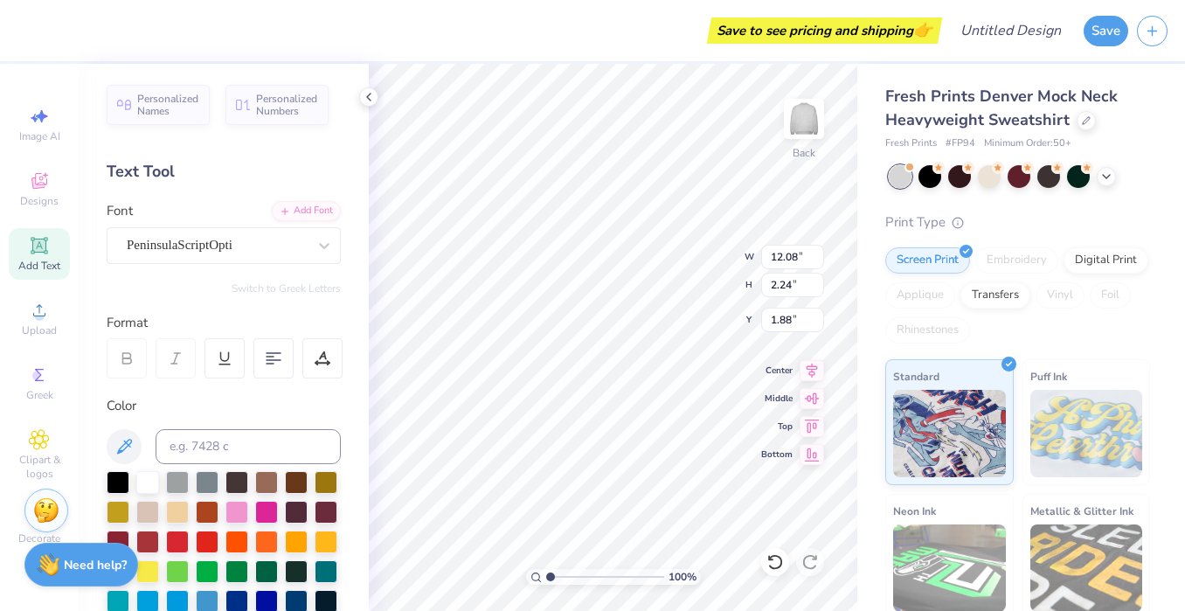
type input "1.88"
type input "1.18"
type input "1.37"
type input "5.79"
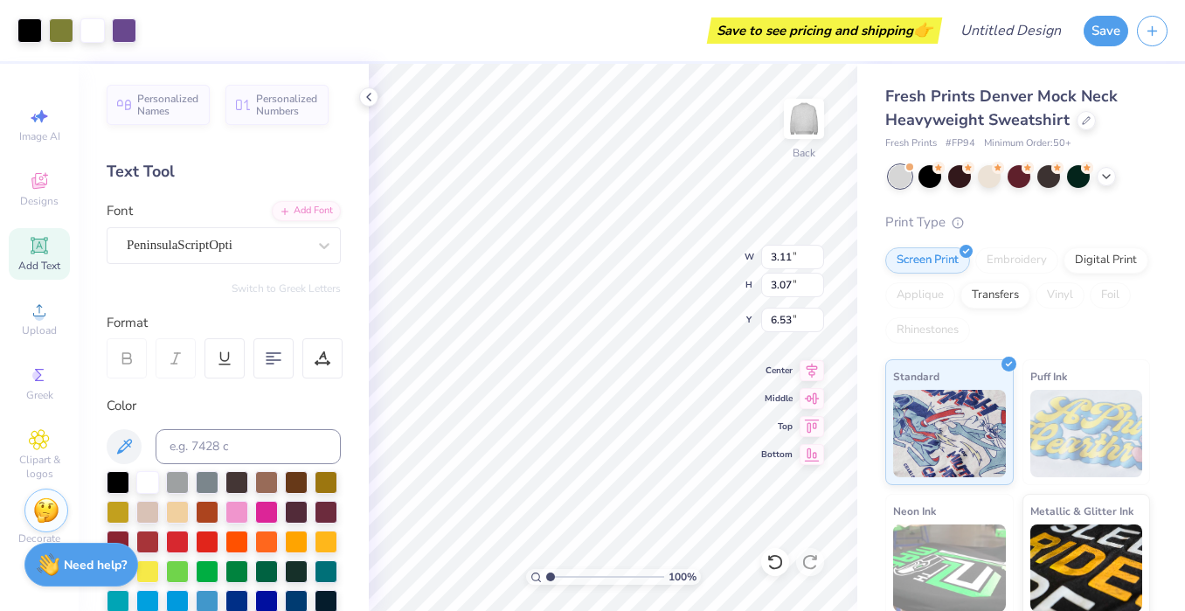
type input "4.48"
type input "12.08"
type input "2.24"
type input "1.88"
type input "3.11"
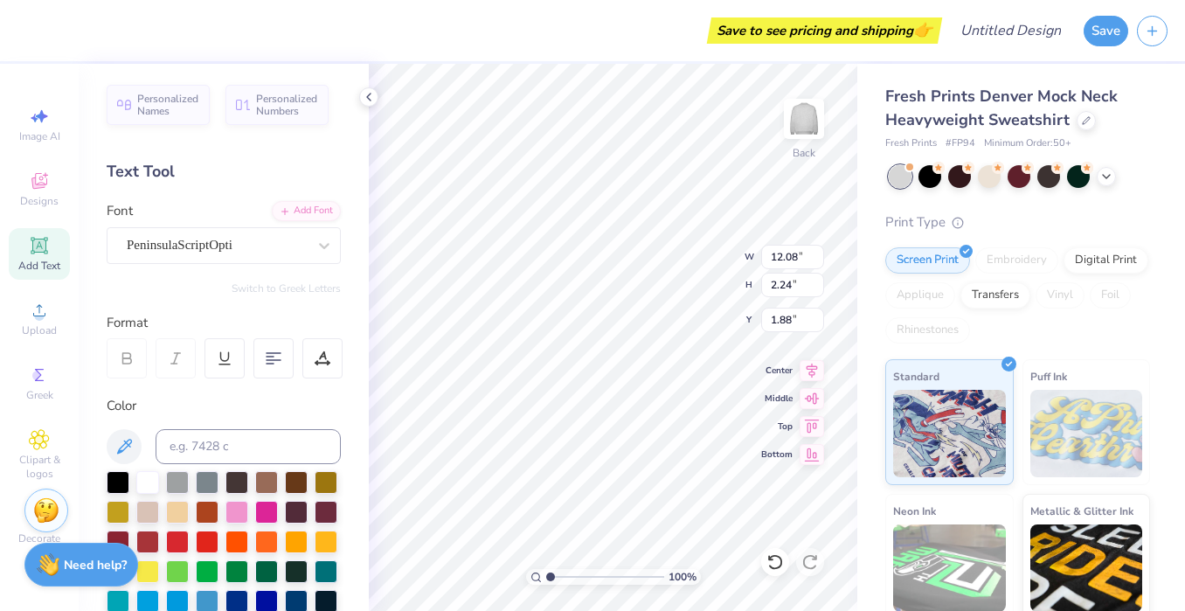
type input "3.07"
type input "4.48"
click at [793, 261] on input "3.11" at bounding box center [792, 257] width 63 height 24
click at [814, 262] on input "3.1" at bounding box center [792, 257] width 63 height 24
click at [814, 262] on input "3.09" at bounding box center [792, 257] width 63 height 24
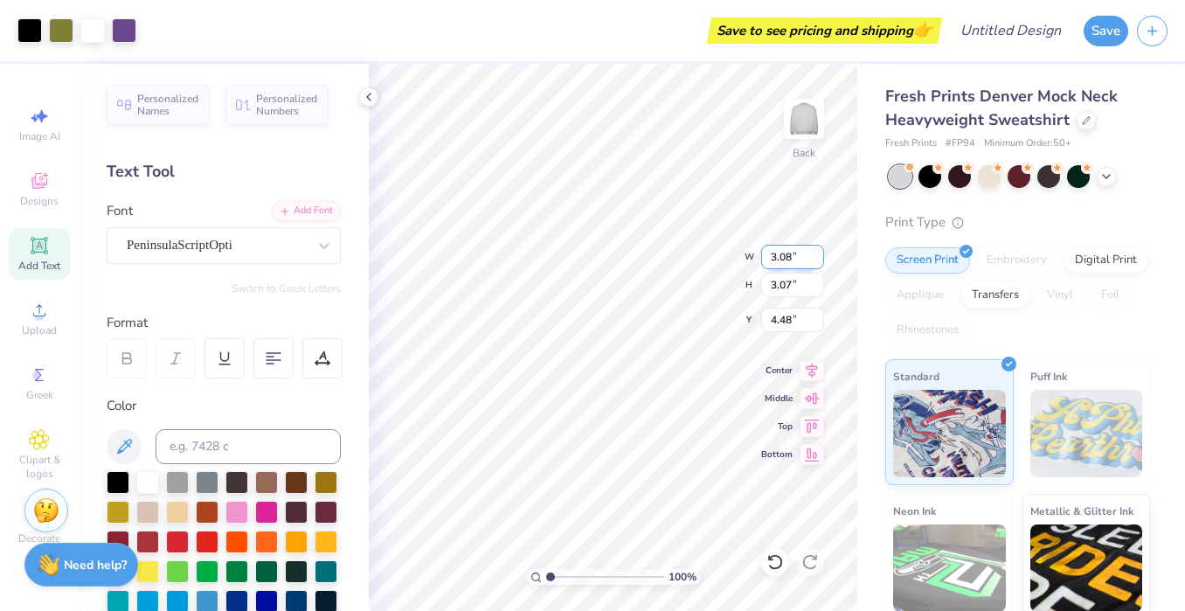
click at [815, 262] on input "3.08" at bounding box center [792, 257] width 63 height 24
type input "3.07"
click at [815, 262] on input "3.07" at bounding box center [792, 257] width 63 height 24
click at [819, 288] on input "3.06" at bounding box center [792, 285] width 63 height 24
click at [819, 288] on input "3.05" at bounding box center [792, 285] width 63 height 24
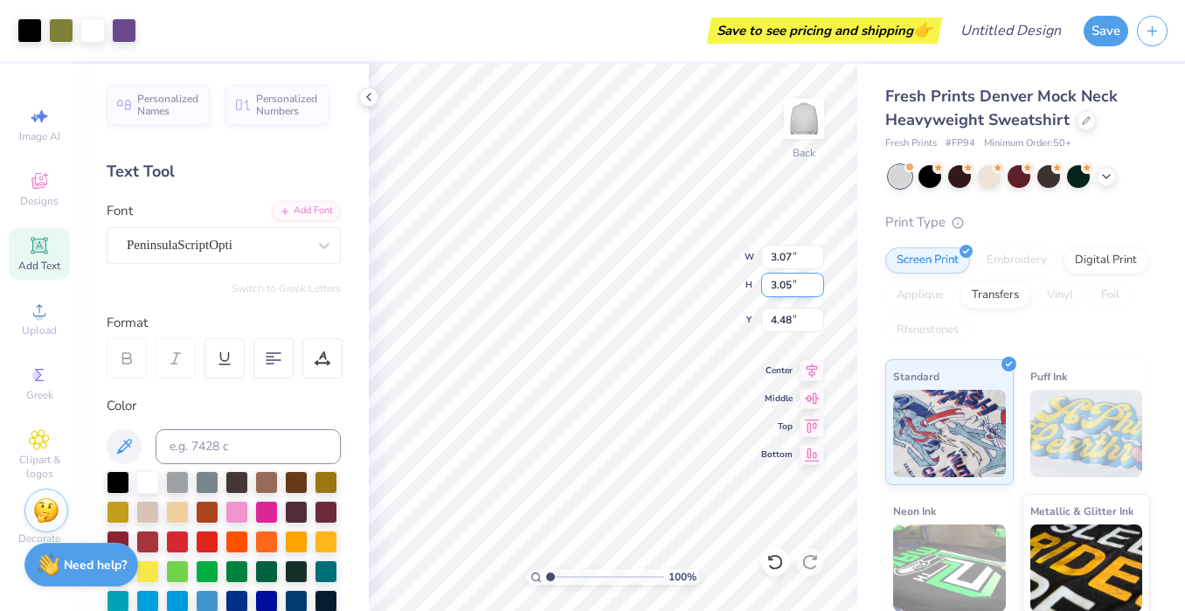
type input "3.04"
type input "4.50"
click at [819, 288] on input "3.04" at bounding box center [792, 285] width 63 height 24
click at [819, 288] on input "3.03" at bounding box center [792, 285] width 63 height 24
click at [819, 288] on input "3.02" at bounding box center [792, 285] width 63 height 24
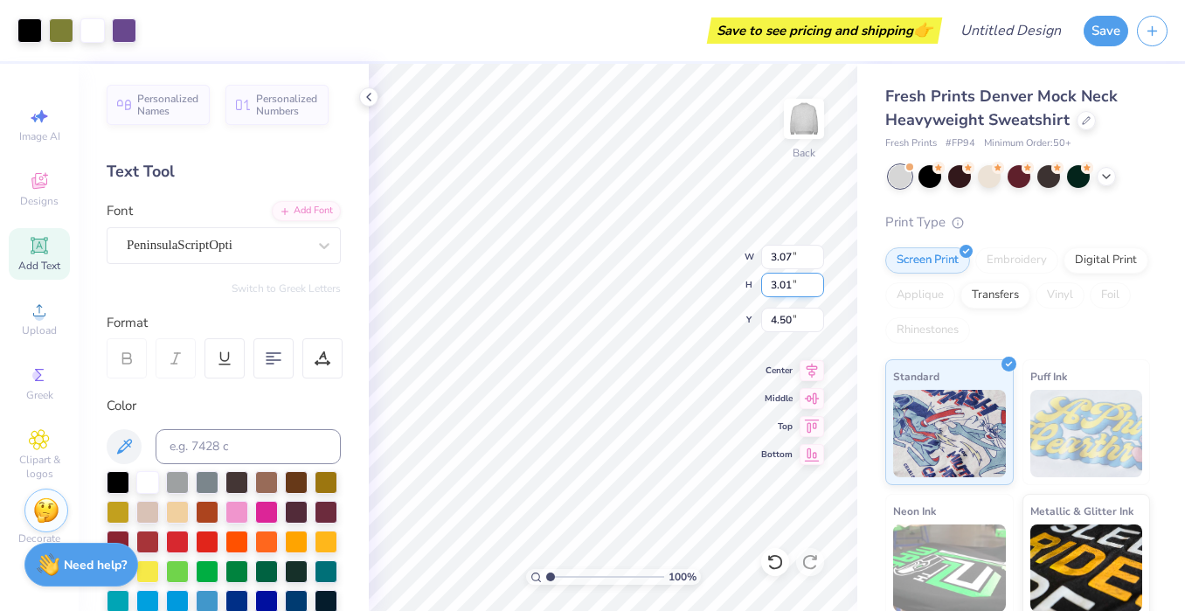
click at [819, 288] on input "3.01" at bounding box center [792, 285] width 63 height 24
click at [818, 288] on input "3" at bounding box center [792, 285] width 63 height 24
click at [817, 288] on input "2.99" at bounding box center [792, 285] width 63 height 24
click at [817, 288] on input "2.98" at bounding box center [792, 285] width 63 height 24
click at [817, 288] on input "2.97" at bounding box center [792, 285] width 63 height 24
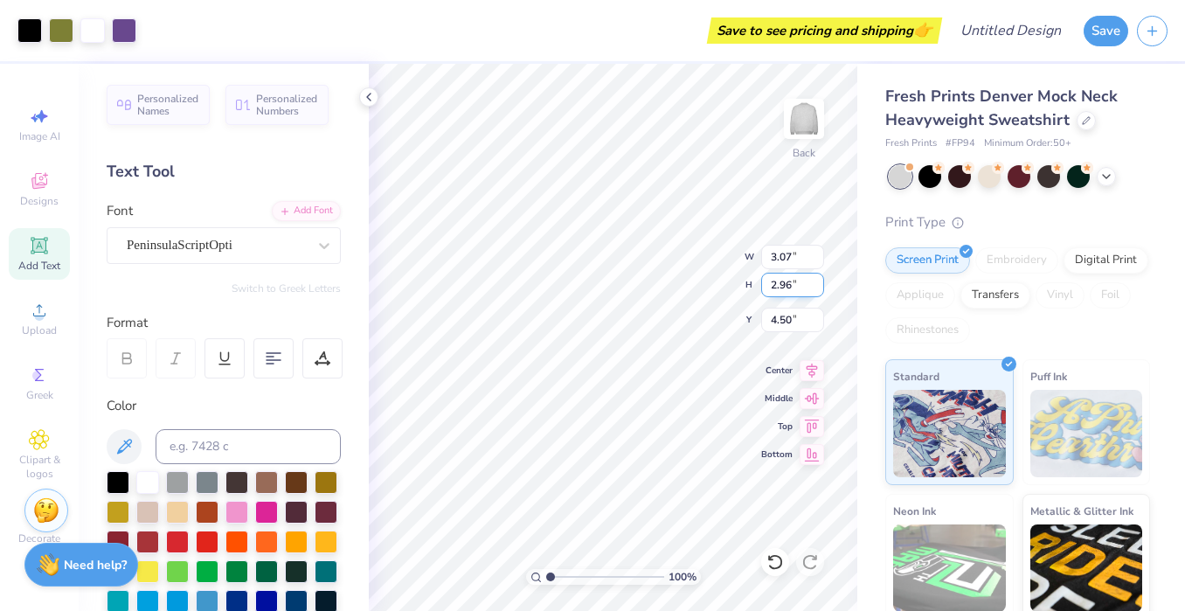
click at [816, 288] on input "2.96" at bounding box center [792, 285] width 63 height 24
click at [815, 288] on input "2.95" at bounding box center [792, 285] width 63 height 24
click at [816, 289] on input "2.94" at bounding box center [792, 285] width 63 height 24
type input "2.93"
click at [817, 289] on input "2.93" at bounding box center [792, 285] width 63 height 24
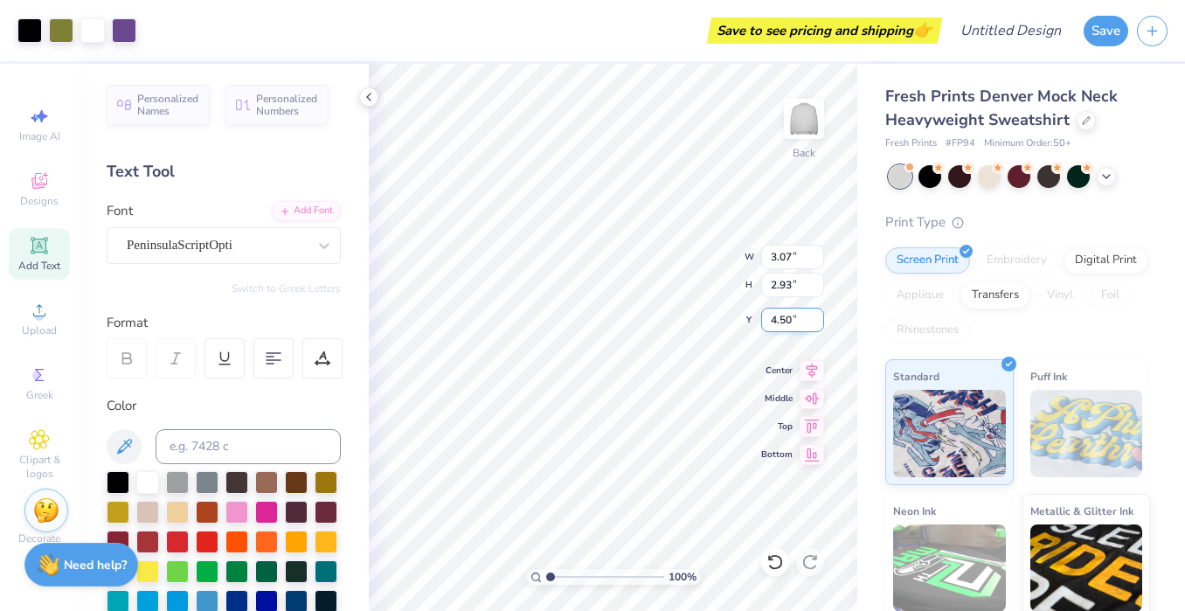
type input "4.49"
click at [817, 323] on input "4.49" at bounding box center [792, 320] width 63 height 24
type input "2.97"
type input "4.48"
click at [821, 322] on input "4.48" at bounding box center [792, 320] width 63 height 24
